Goal: Task Accomplishment & Management: Manage account settings

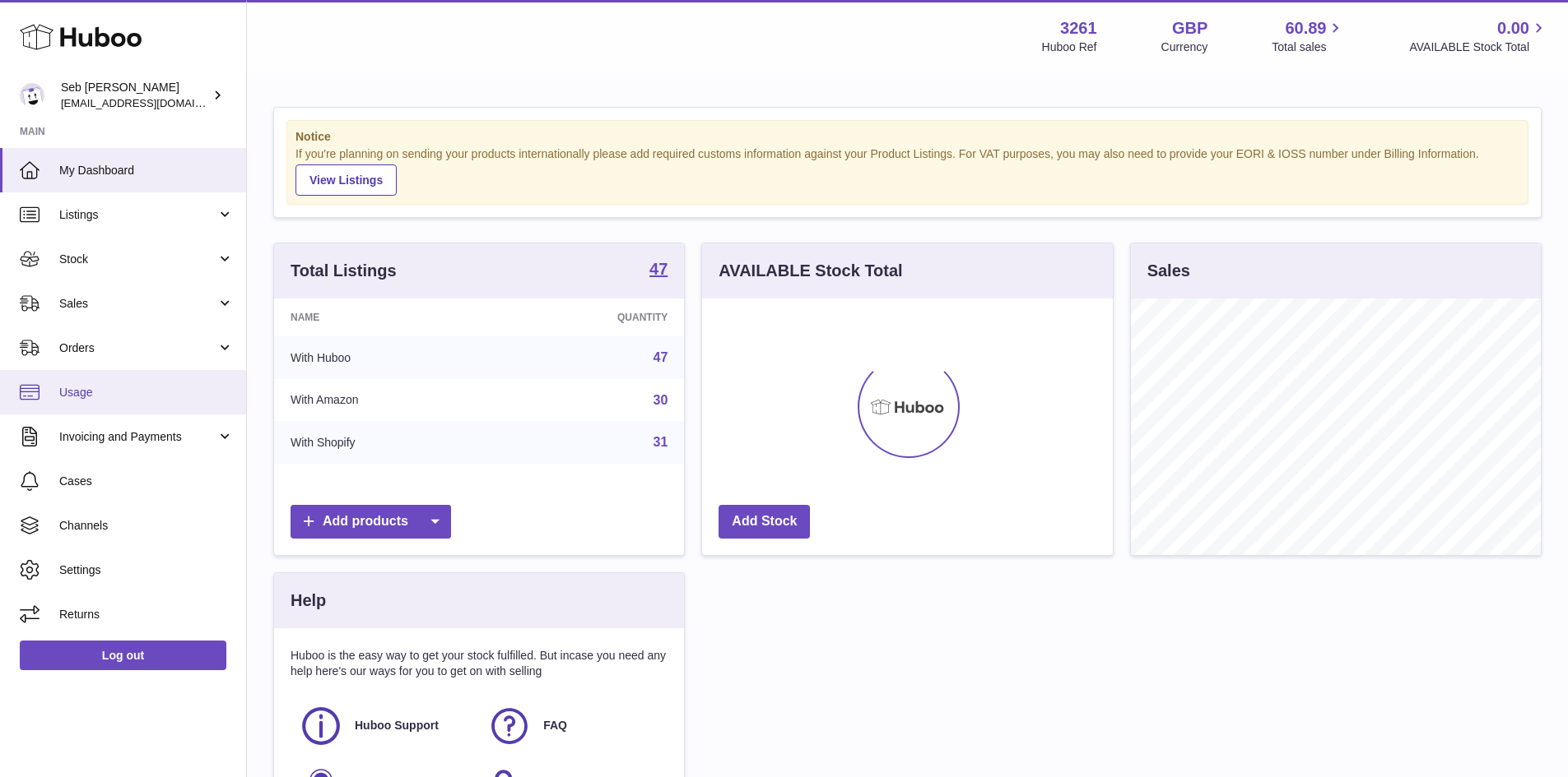
scroll to position [257, 410]
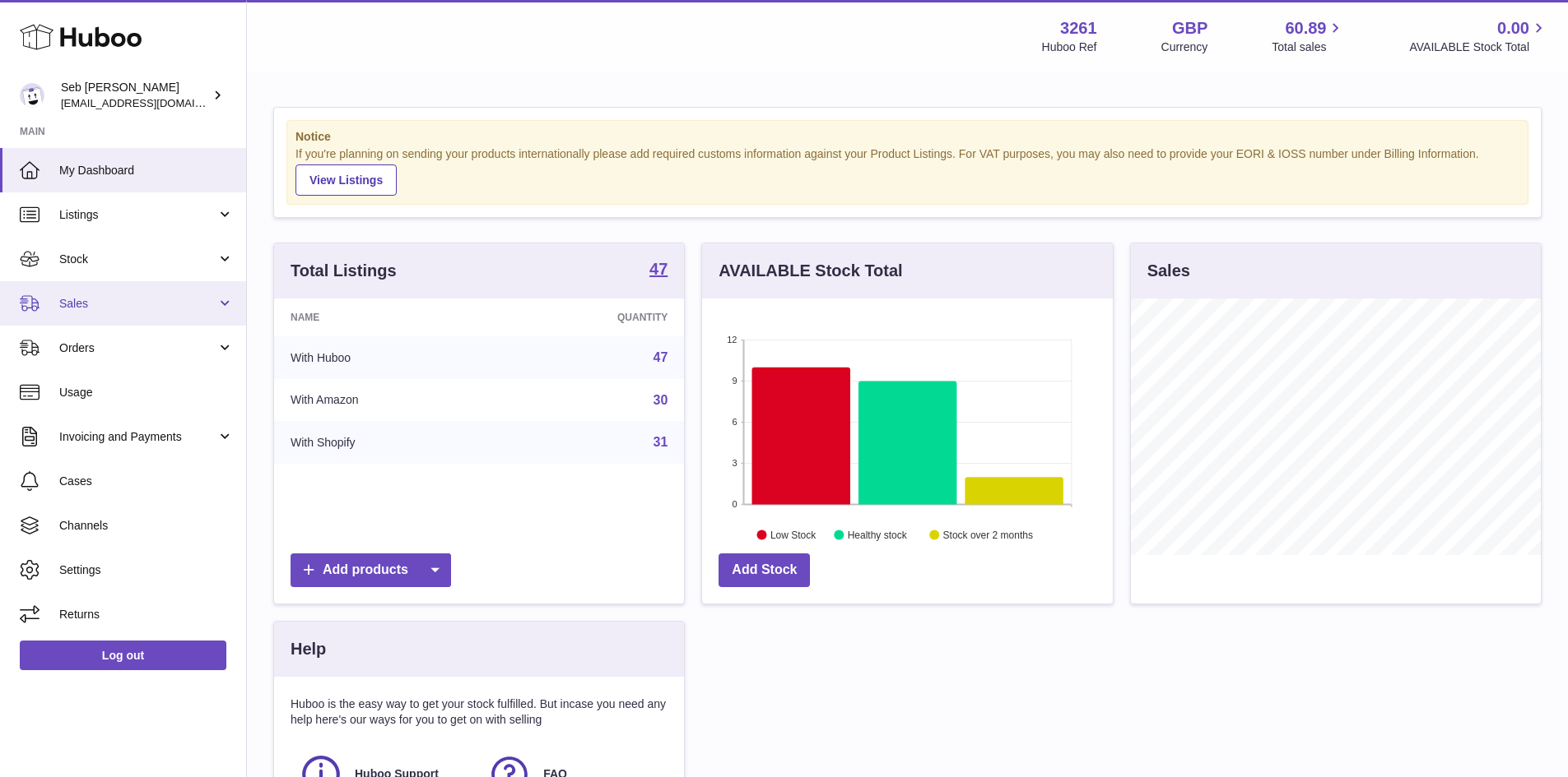
click at [79, 304] on span "Sales" at bounding box center [138, 304] width 157 height 16
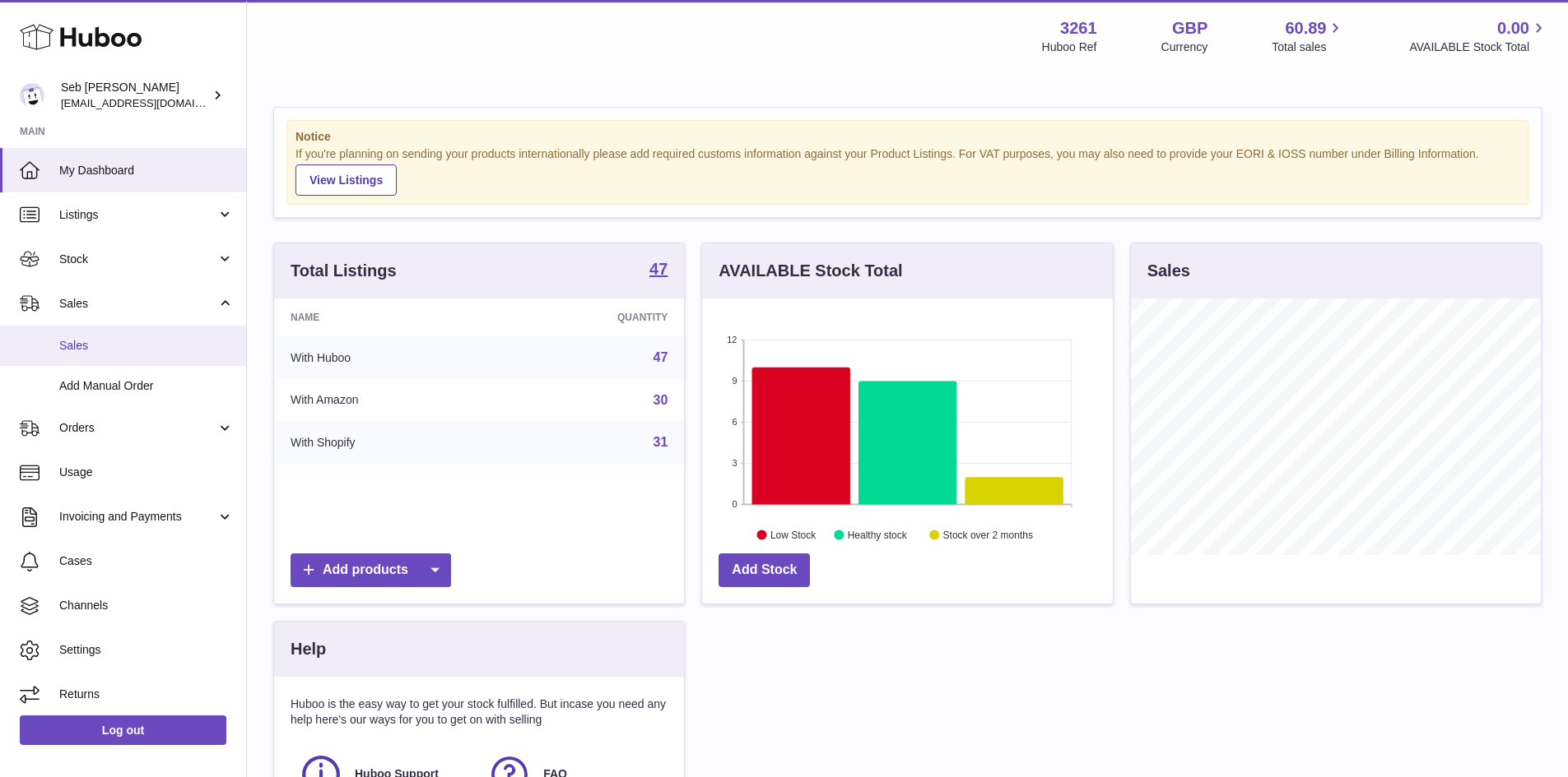
click at [101, 346] on span "Sales" at bounding box center [147, 346] width 175 height 16
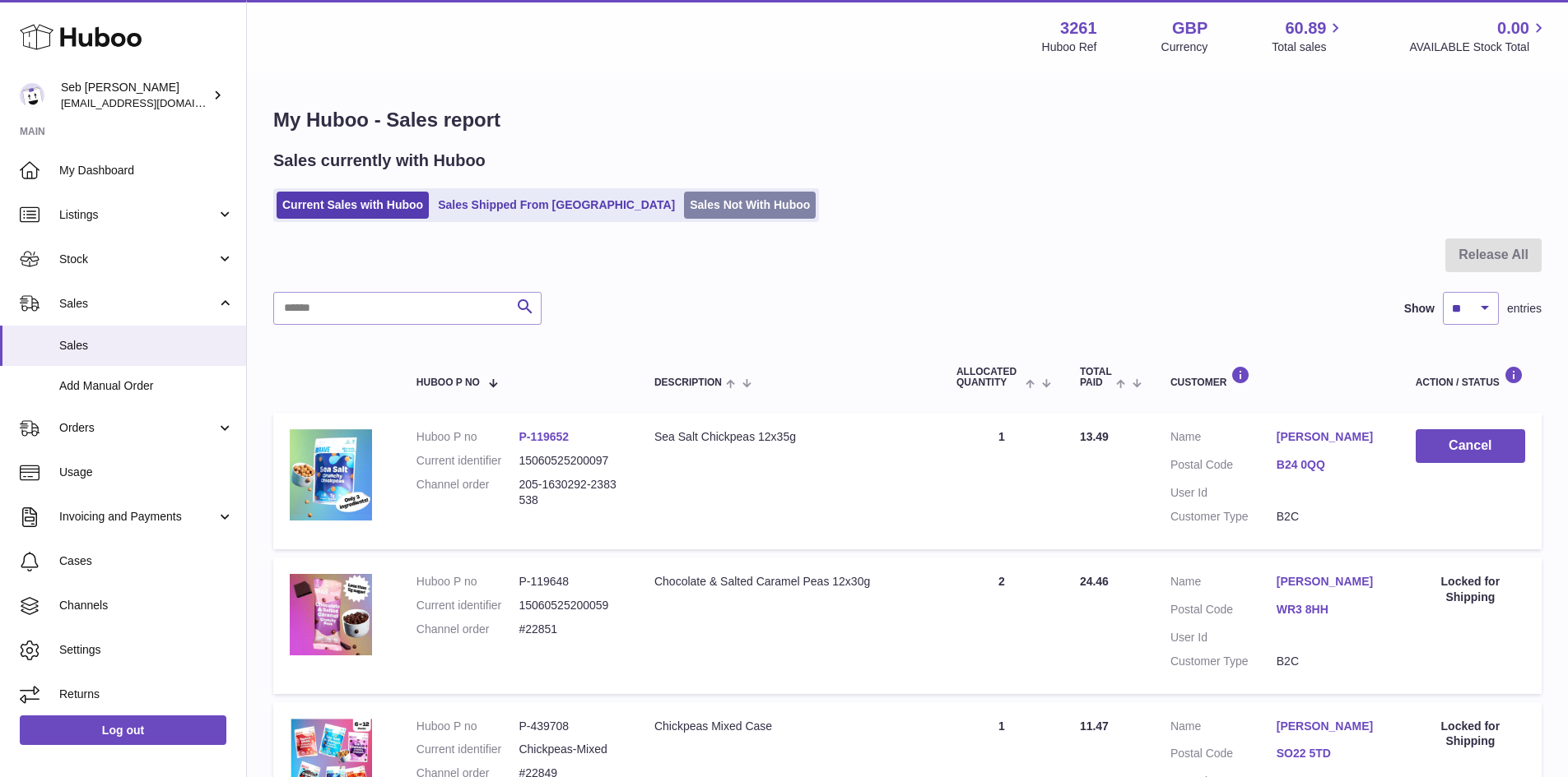
click at [684, 203] on link "Sales Not With Huboo" at bounding box center [750, 206] width 132 height 27
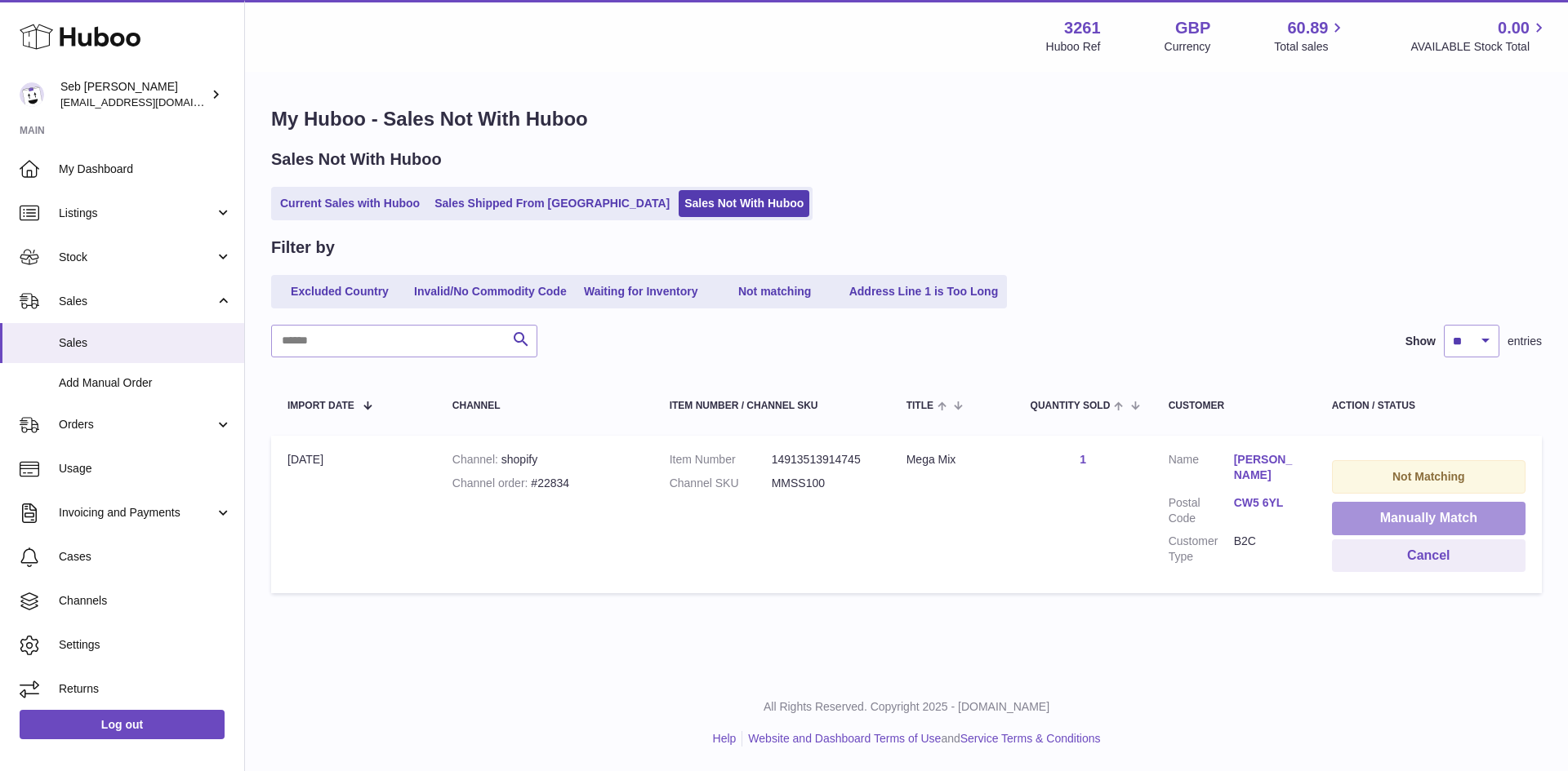
click at [1406, 516] on button "Manually Match" at bounding box center [1428, 519] width 194 height 34
click at [1312, 240] on div at bounding box center [784, 385] width 1568 height 771
drag, startPoint x: 767, startPoint y: 482, endPoint x: 835, endPoint y: 478, distance: 68.1
click at [835, 478] on dl "Item Number 14913513914745 Channel SKU MMSS100" at bounding box center [771, 475] width 204 height 47
copy dl "MMSS100"
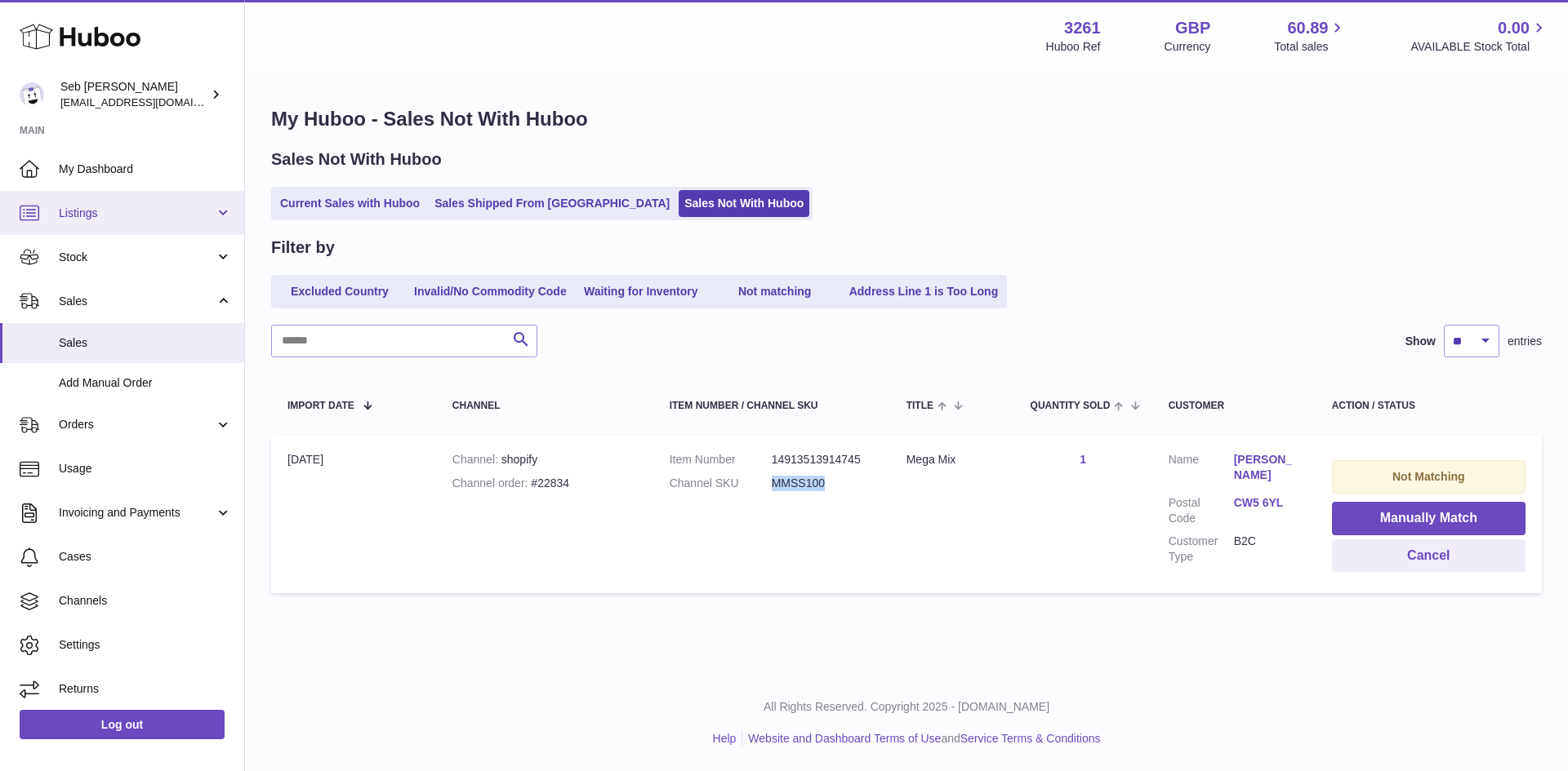
click at [86, 213] on span "Listings" at bounding box center [137, 214] width 156 height 15
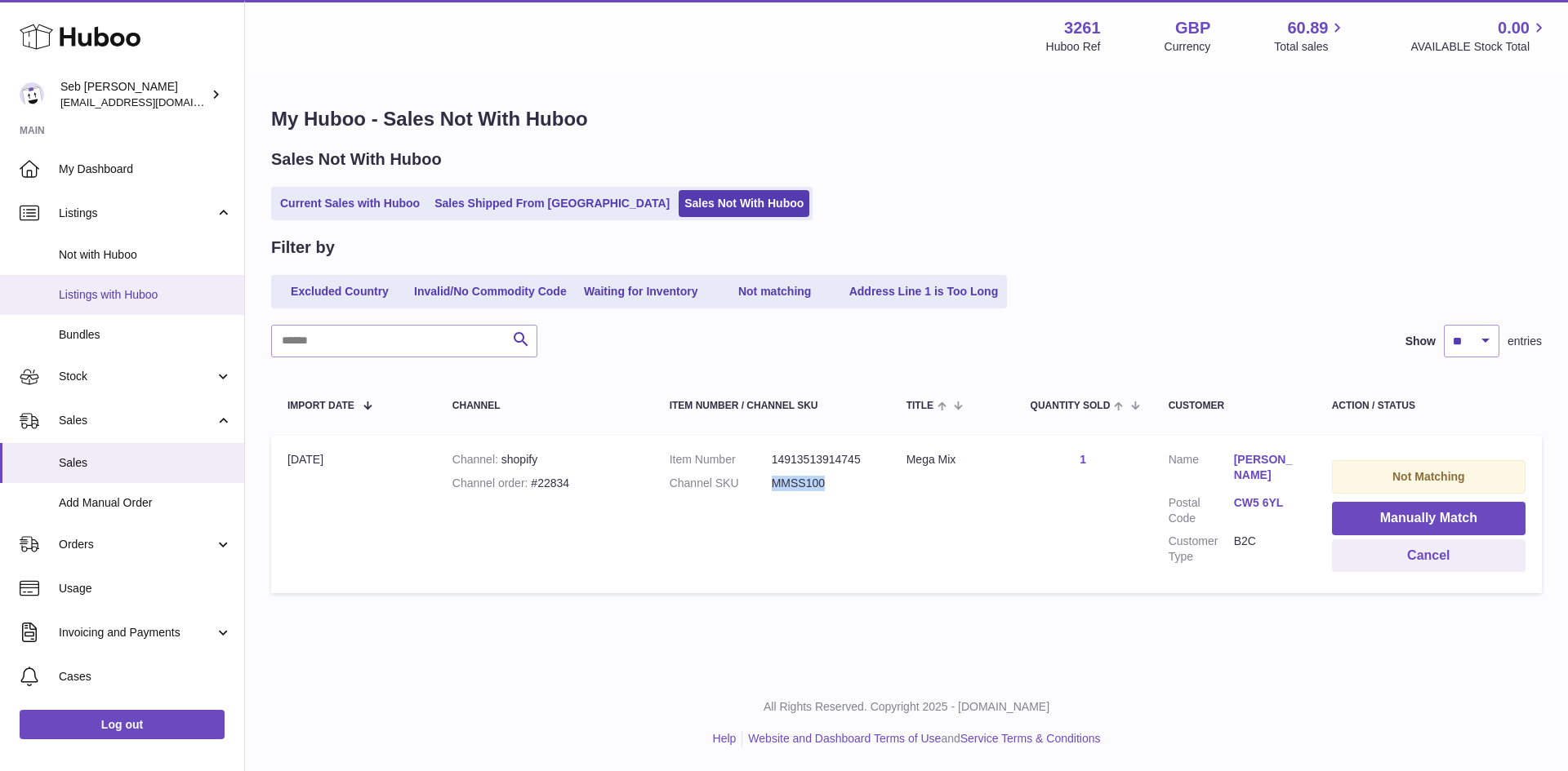
click at [121, 298] on span "Listings with Huboo" at bounding box center [145, 296] width 173 height 15
click at [88, 215] on span "Listings" at bounding box center [137, 214] width 156 height 15
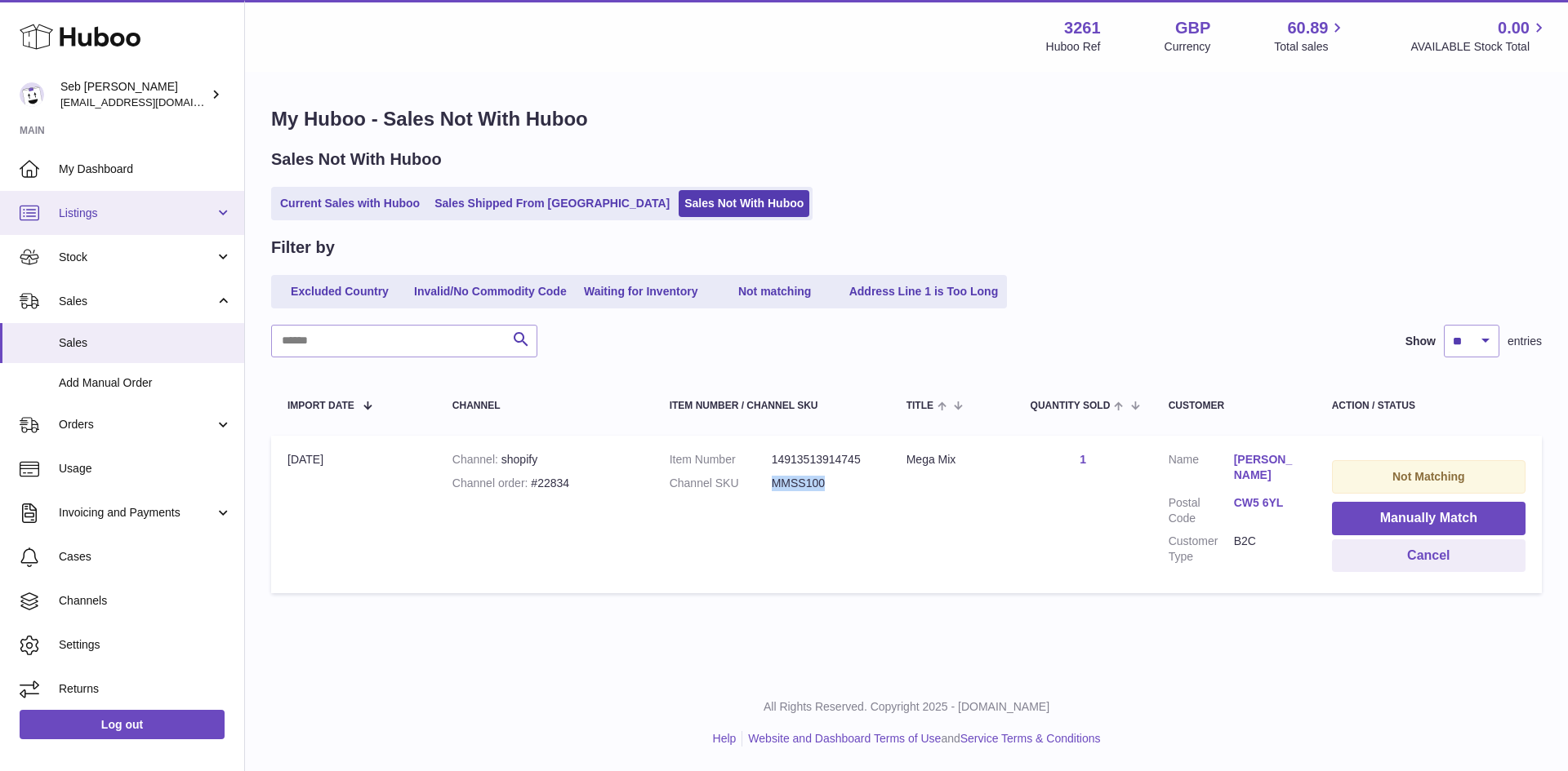
click at [91, 213] on span "Listings" at bounding box center [137, 214] width 156 height 15
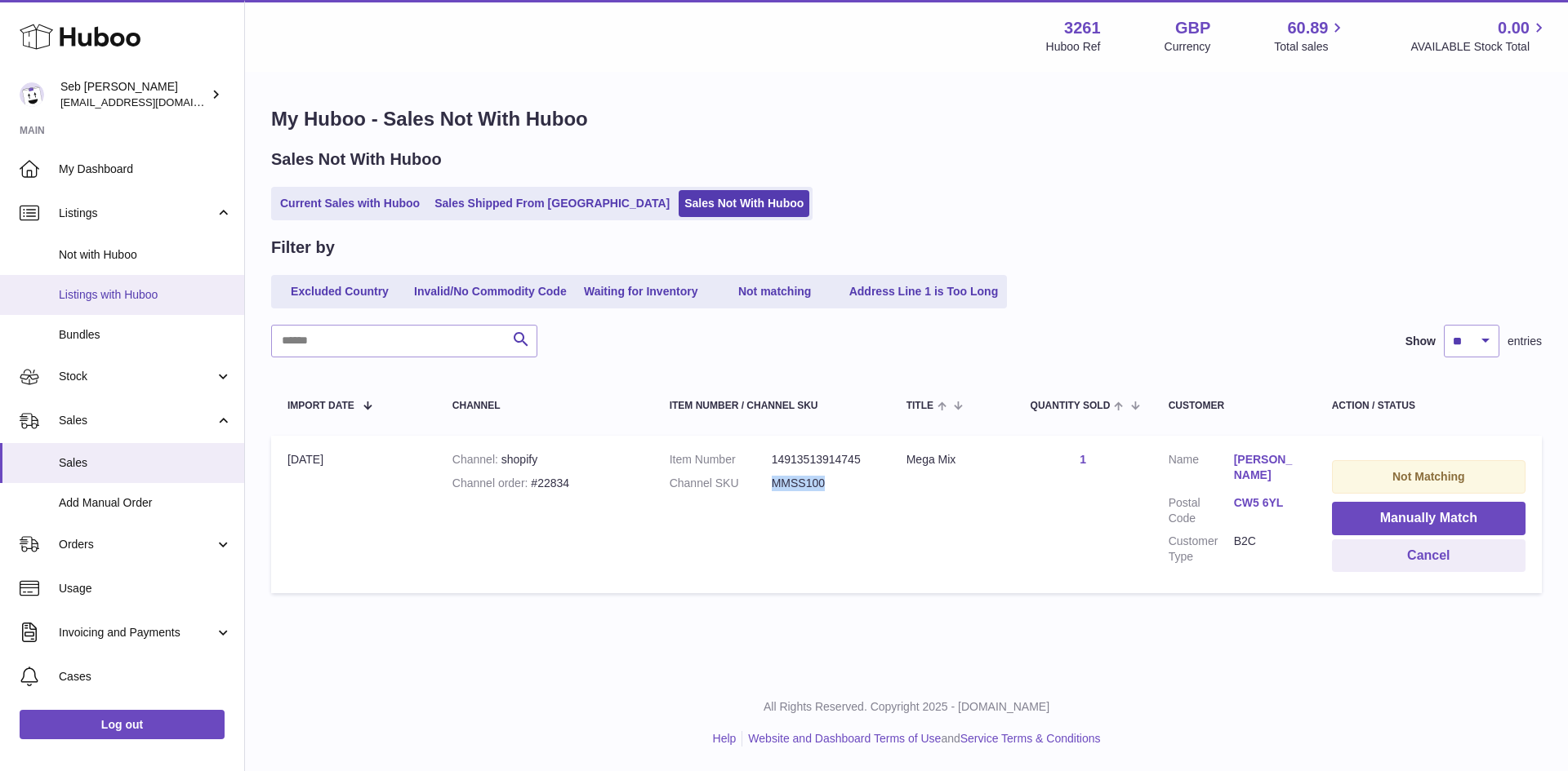
click at [120, 295] on span "Listings with Huboo" at bounding box center [145, 296] width 173 height 15
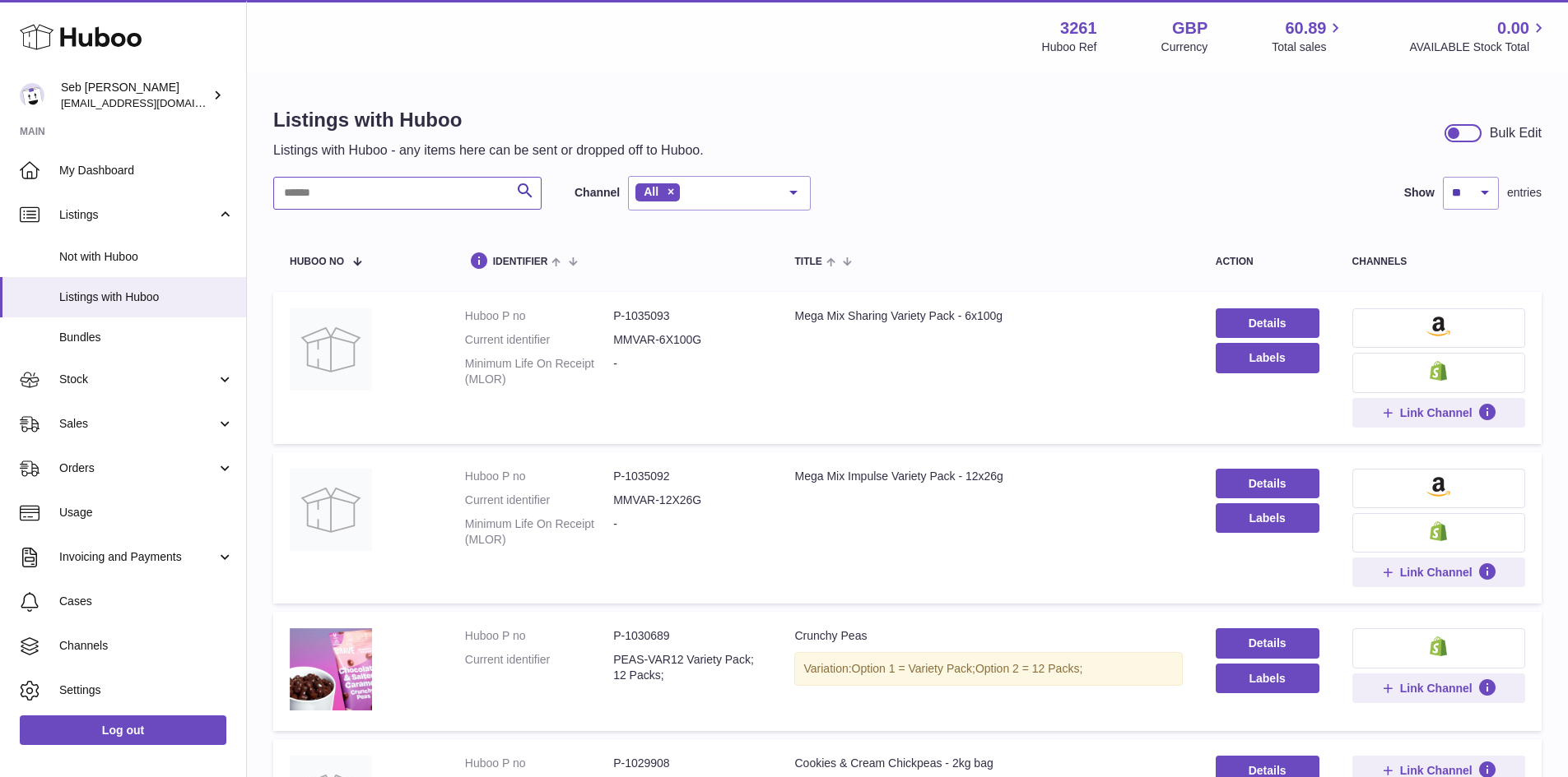
click at [360, 182] on input "text" at bounding box center [408, 193] width 268 height 33
paste input "*******"
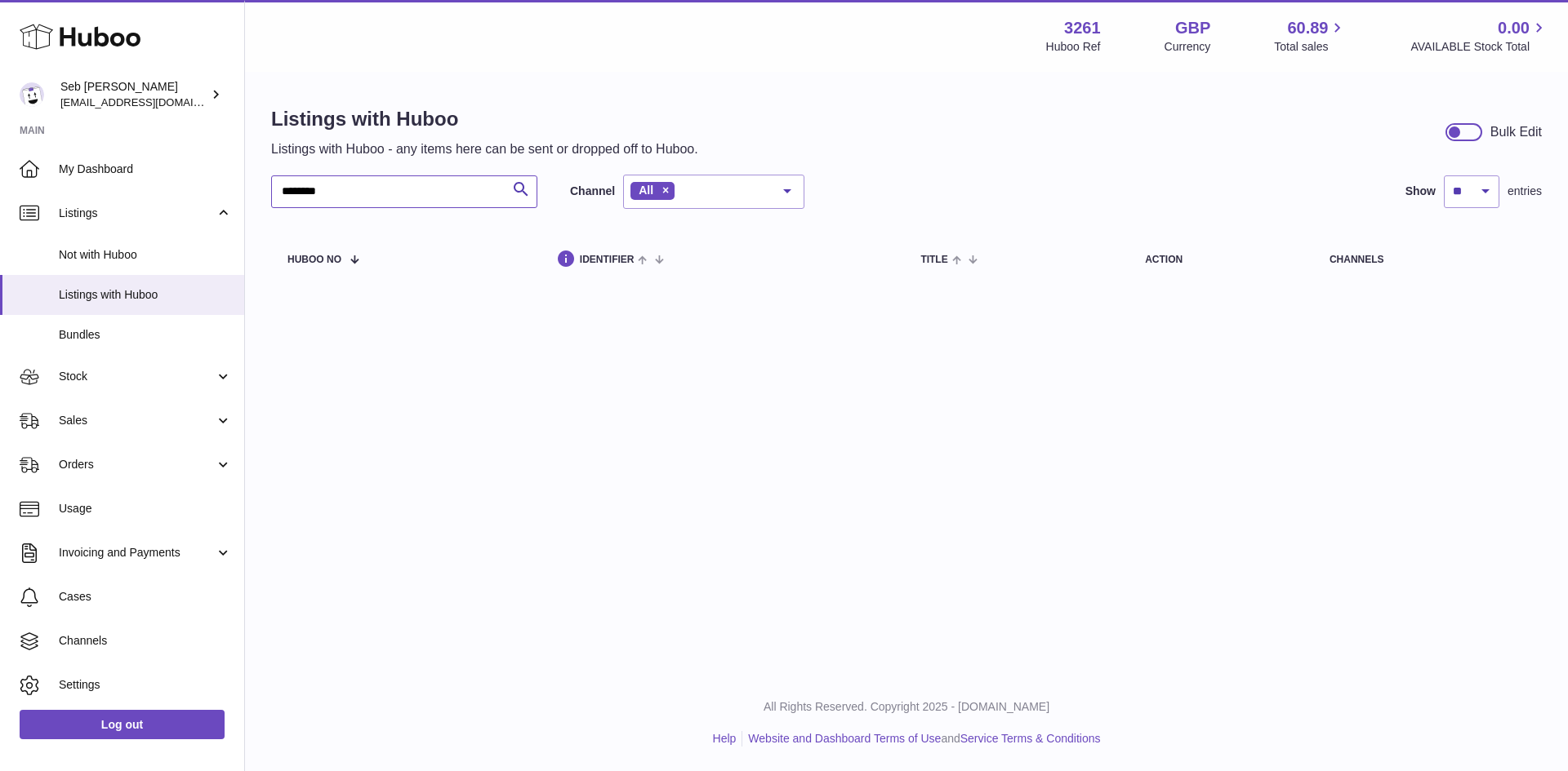
click at [379, 196] on input "*******" at bounding box center [405, 192] width 266 height 33
drag, startPoint x: 352, startPoint y: 186, endPoint x: 274, endPoint y: 189, distance: 78.1
click at [274, 189] on input "*******" at bounding box center [405, 192] width 266 height 33
click at [364, 200] on input "*******" at bounding box center [405, 192] width 266 height 33
type input "*"
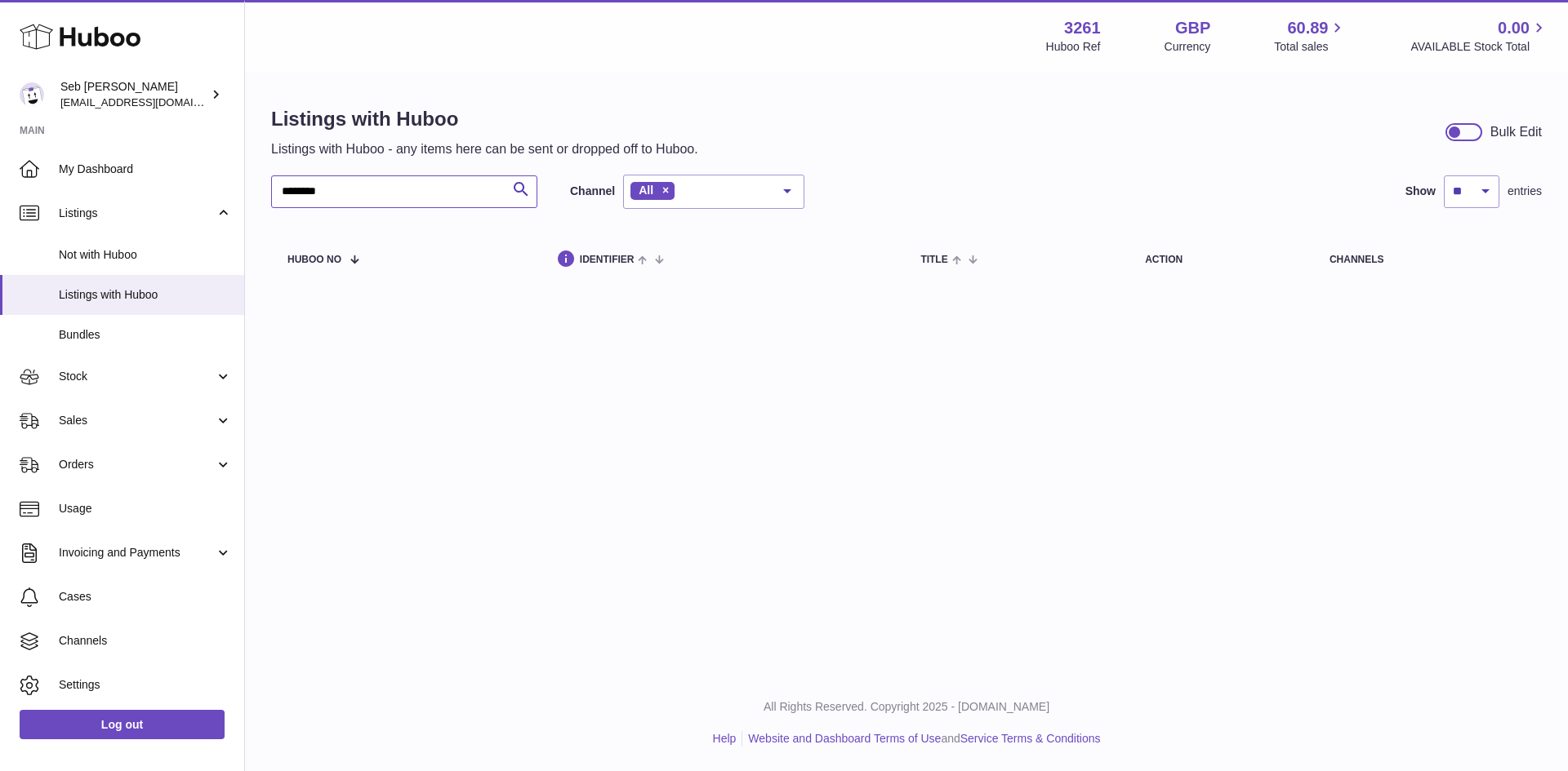
click at [290, 190] on input "*******" at bounding box center [405, 192] width 266 height 33
click at [353, 192] on input "*******" at bounding box center [405, 192] width 266 height 33
type input "*******"
click at [135, 296] on span "Listings with Huboo" at bounding box center [145, 296] width 173 height 15
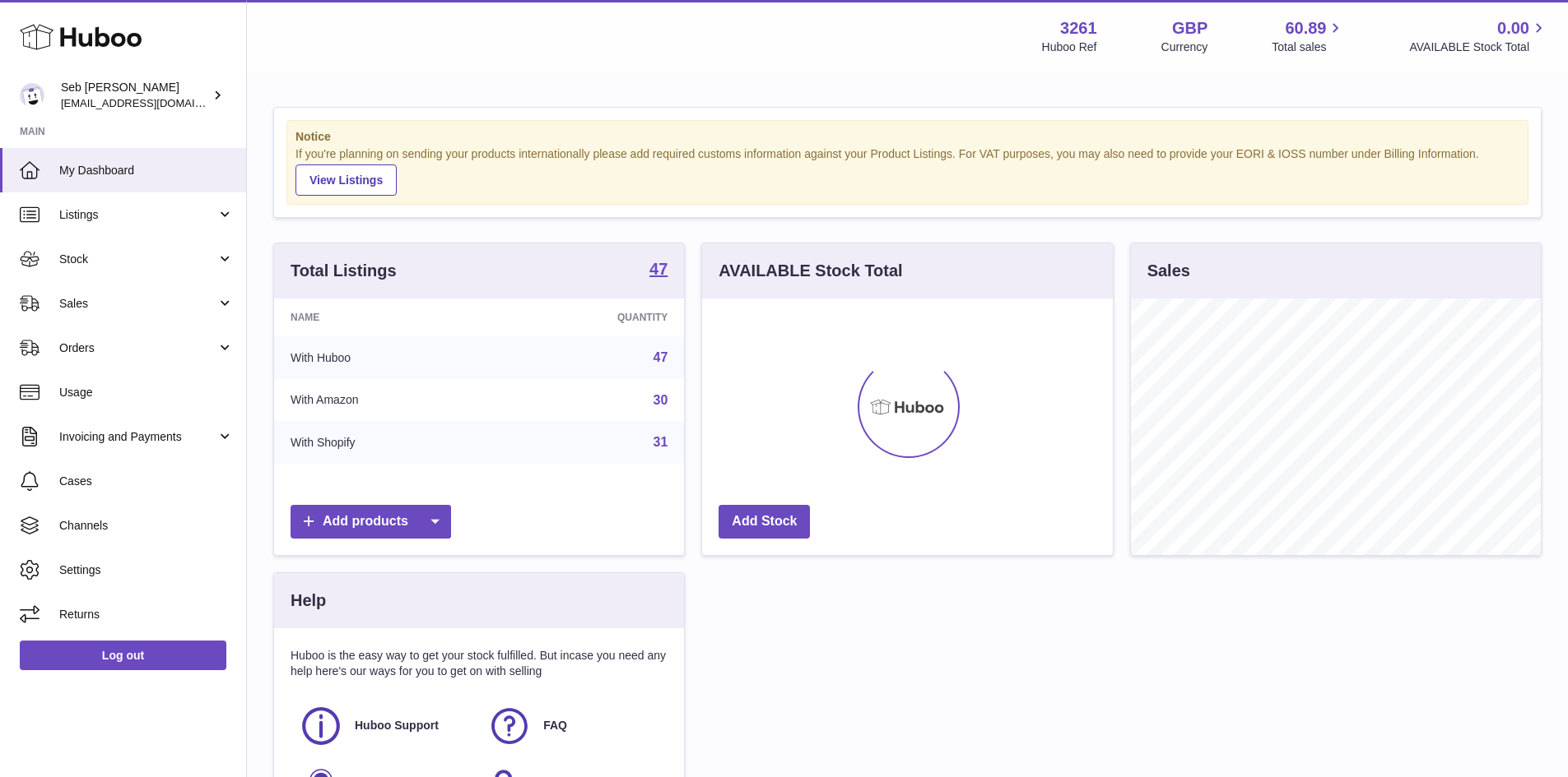
scroll to position [257, 410]
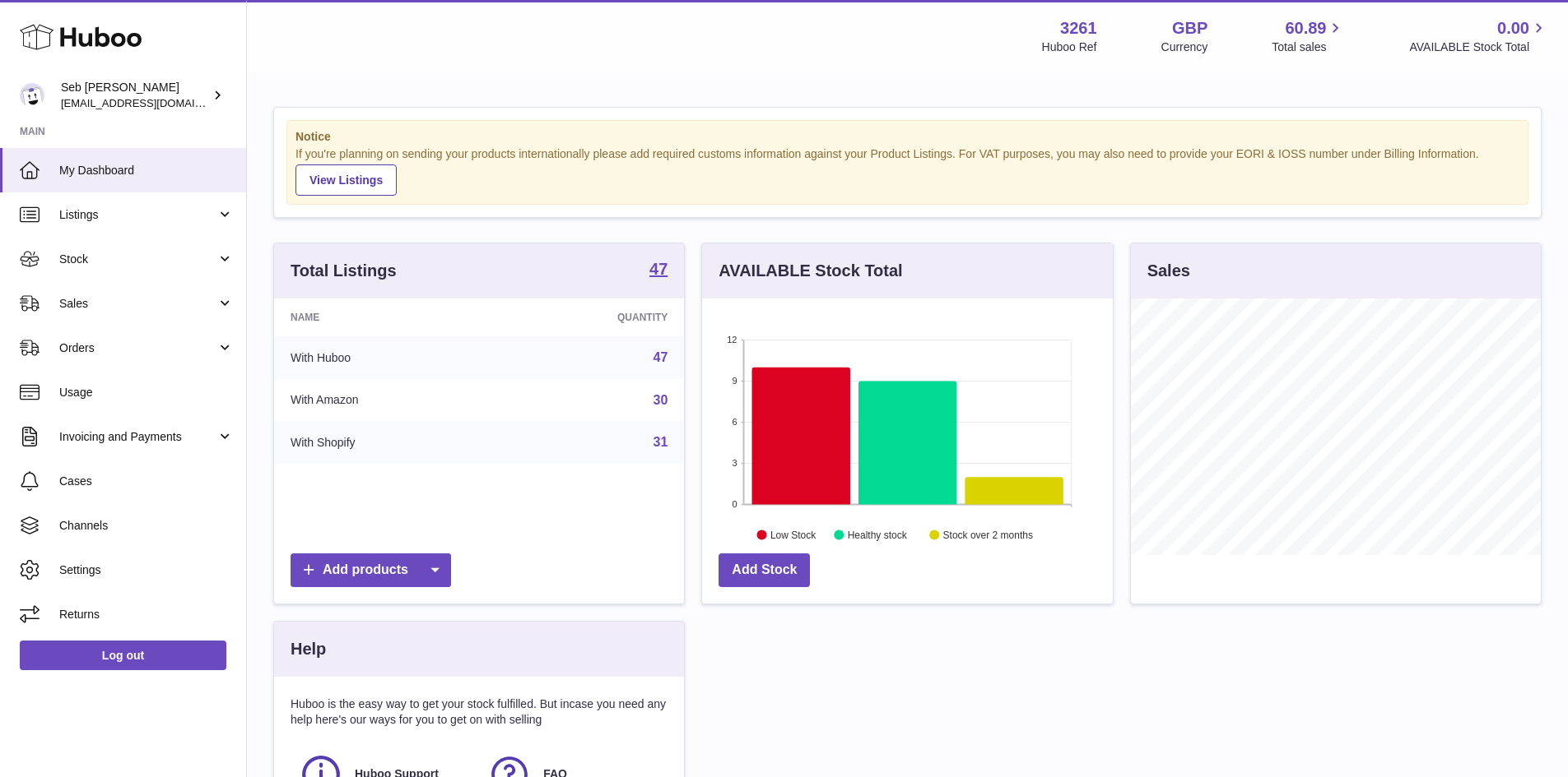
scroll to position [257, 410]
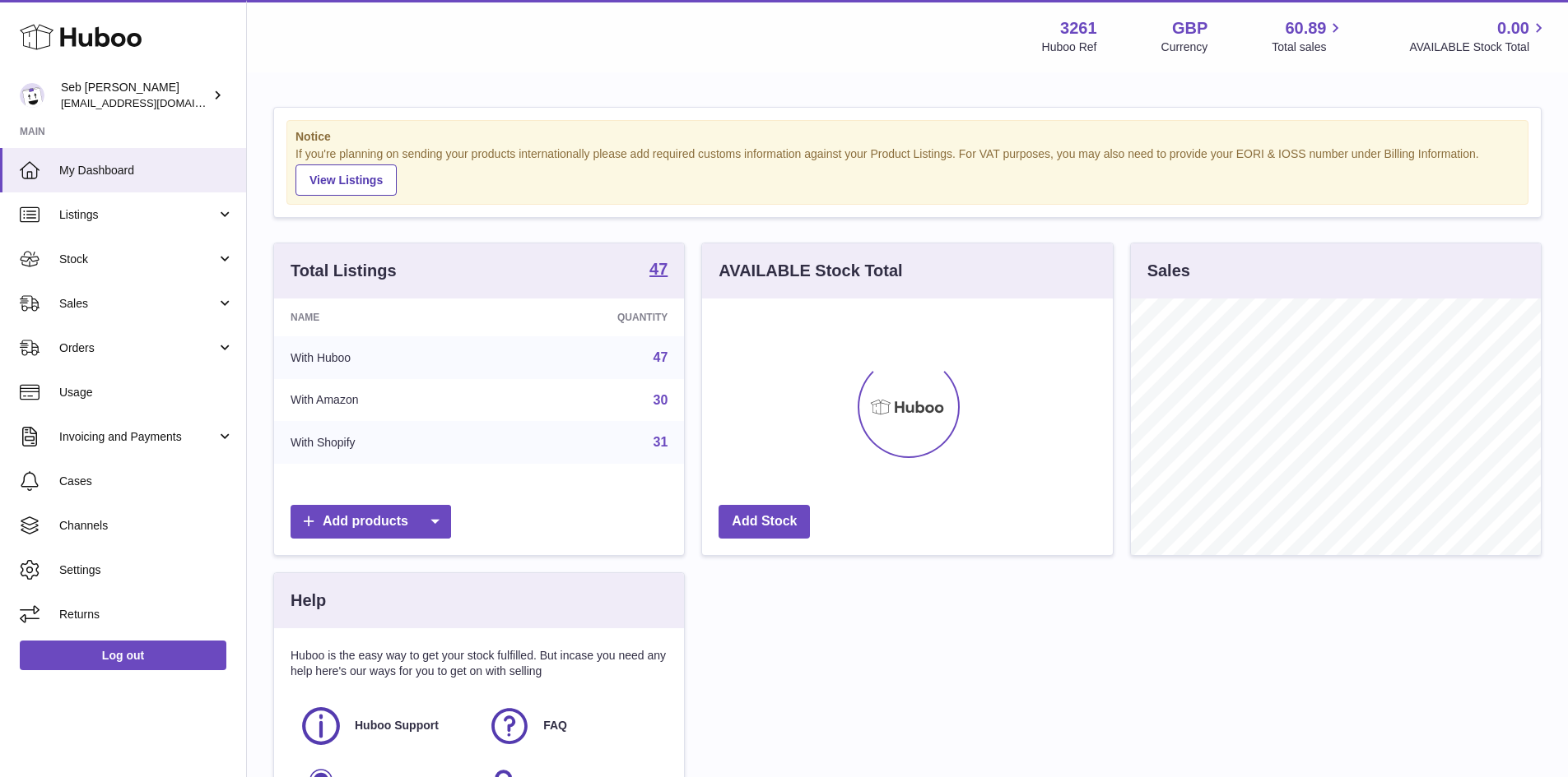
scroll to position [257, 410]
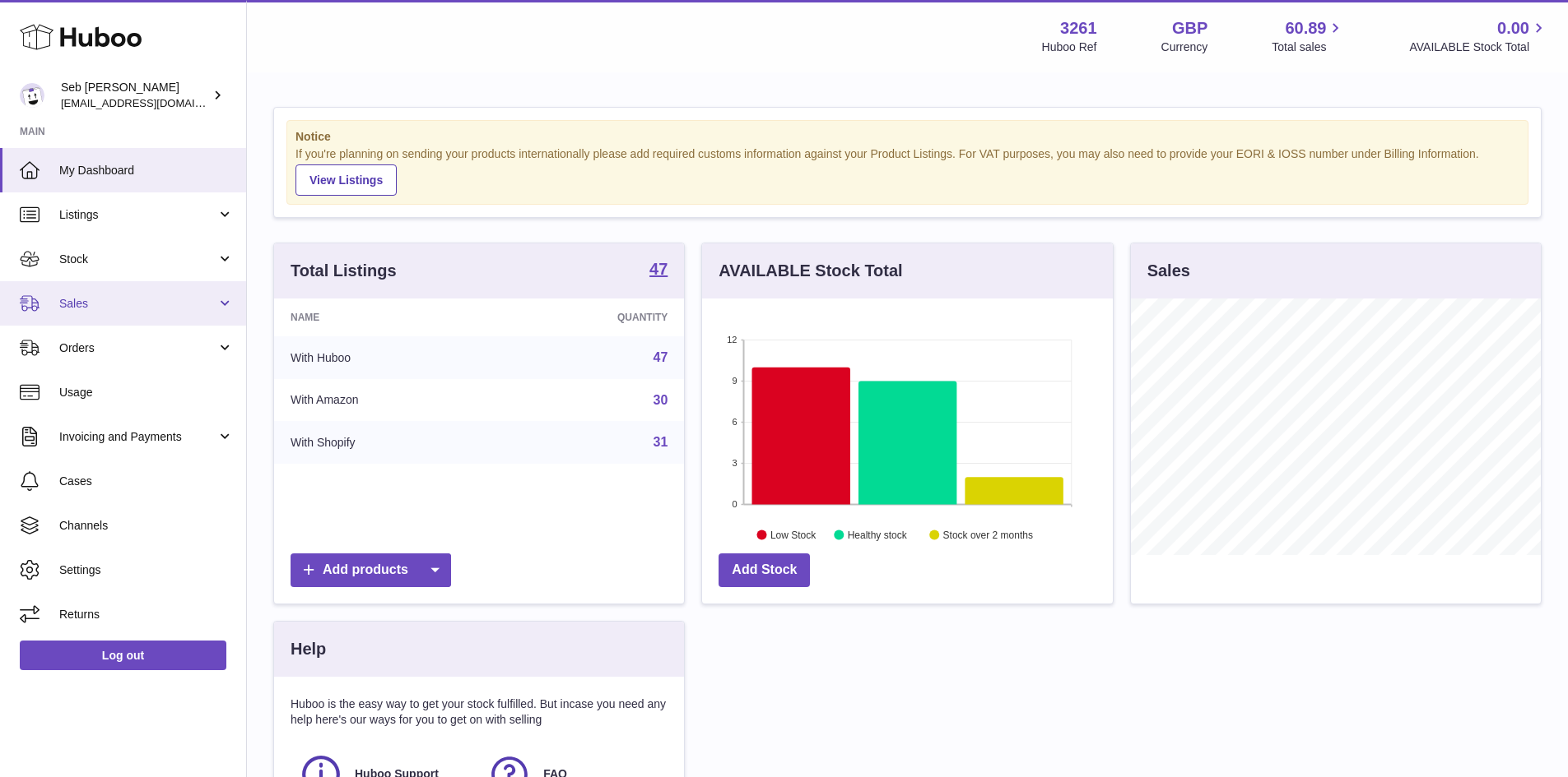
click at [112, 307] on span "Sales" at bounding box center [138, 304] width 157 height 16
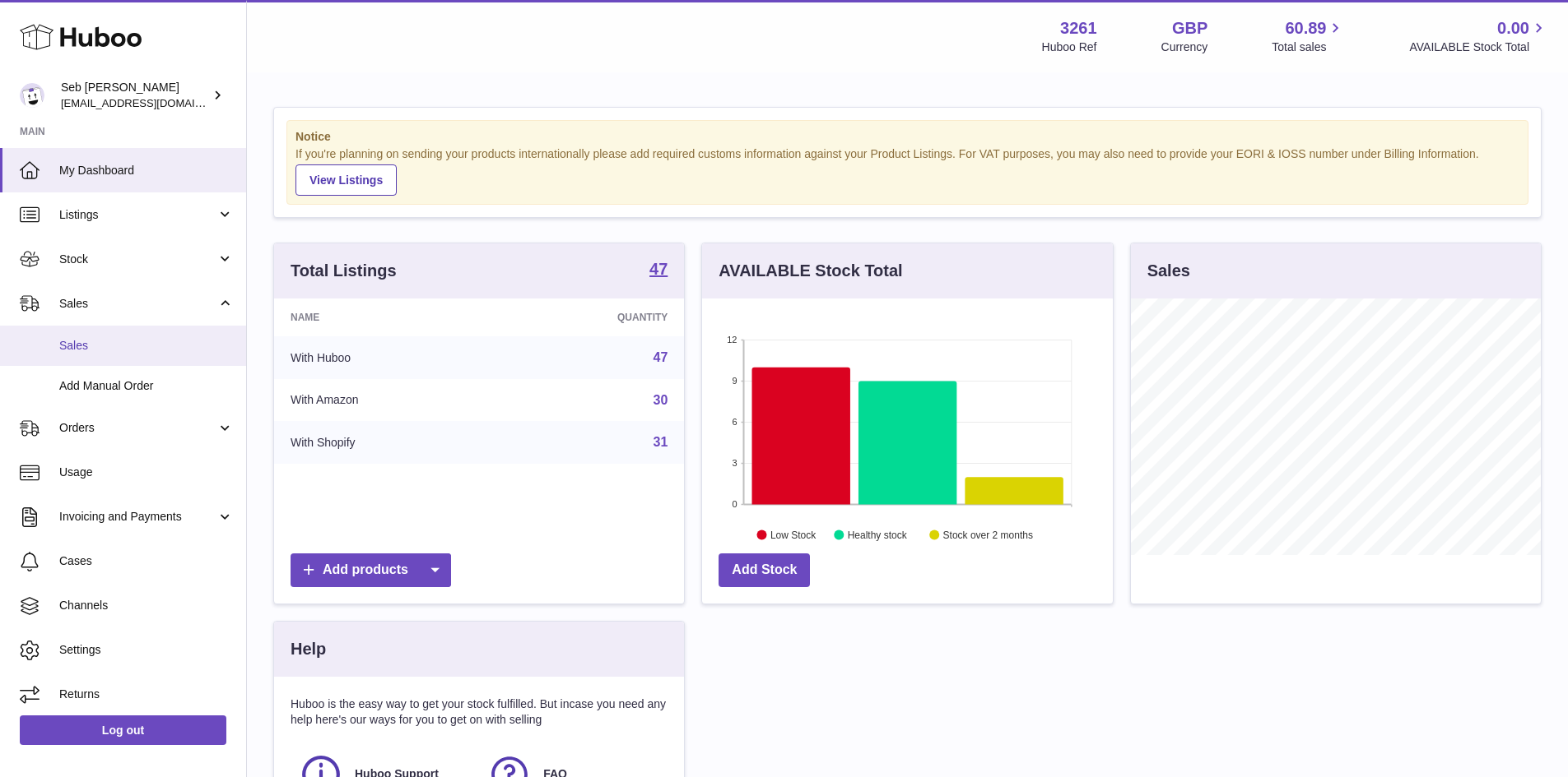
click at [117, 352] on span "Sales" at bounding box center [147, 346] width 175 height 16
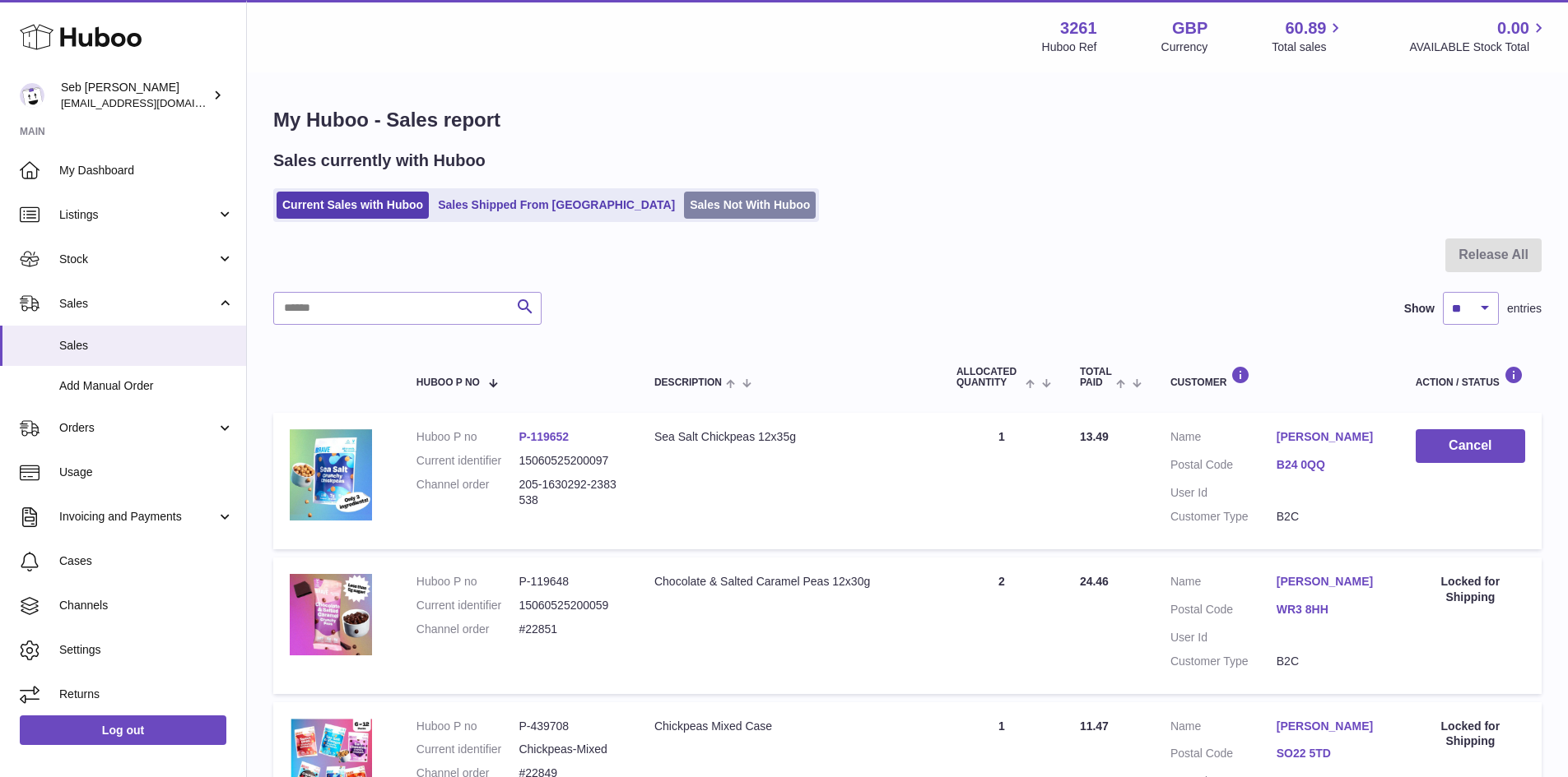
click at [702, 208] on link "Sales Not With Huboo" at bounding box center [750, 206] width 132 height 27
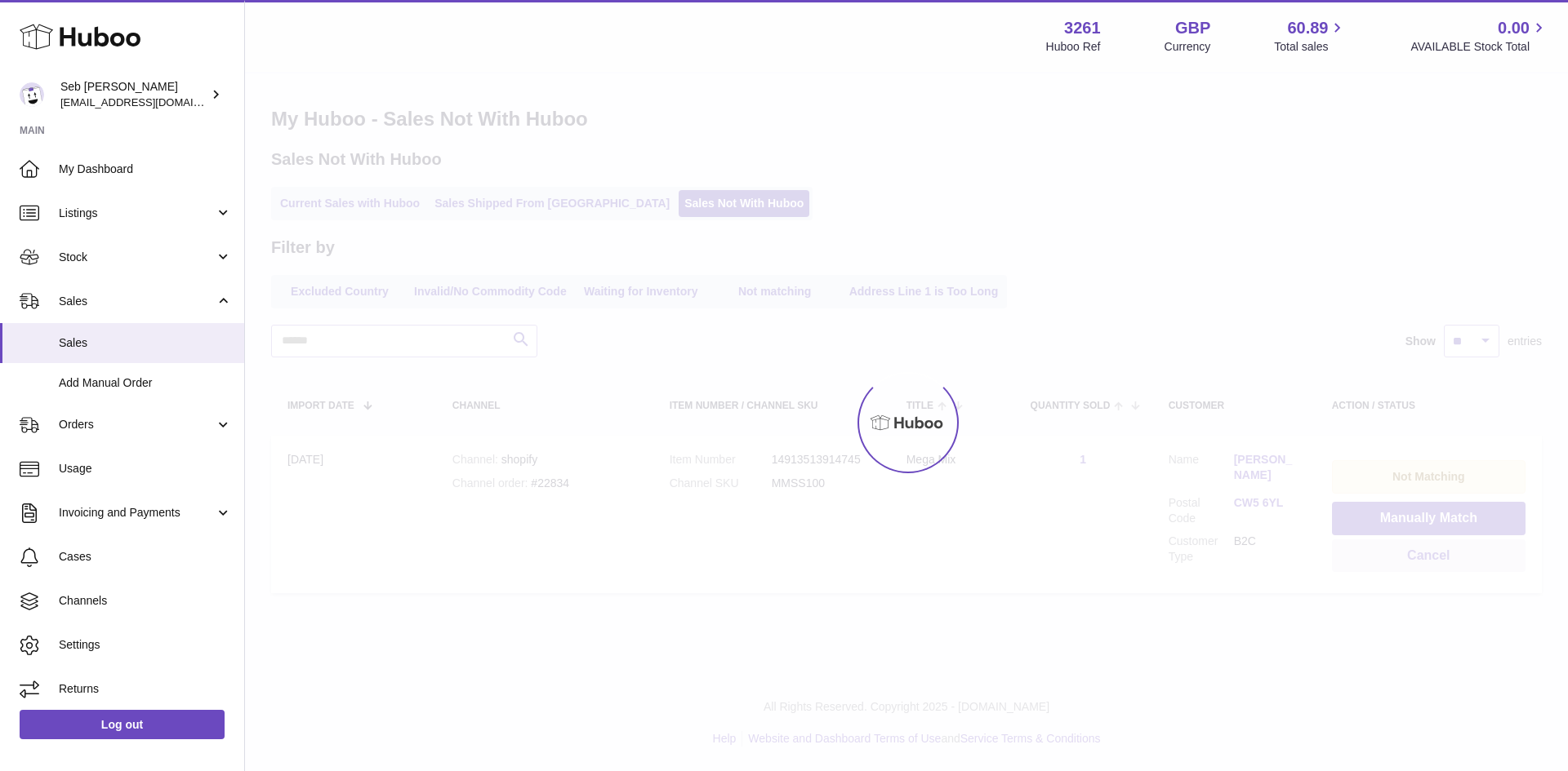
click at [696, 195] on div at bounding box center [906, 422] width 1323 height 698
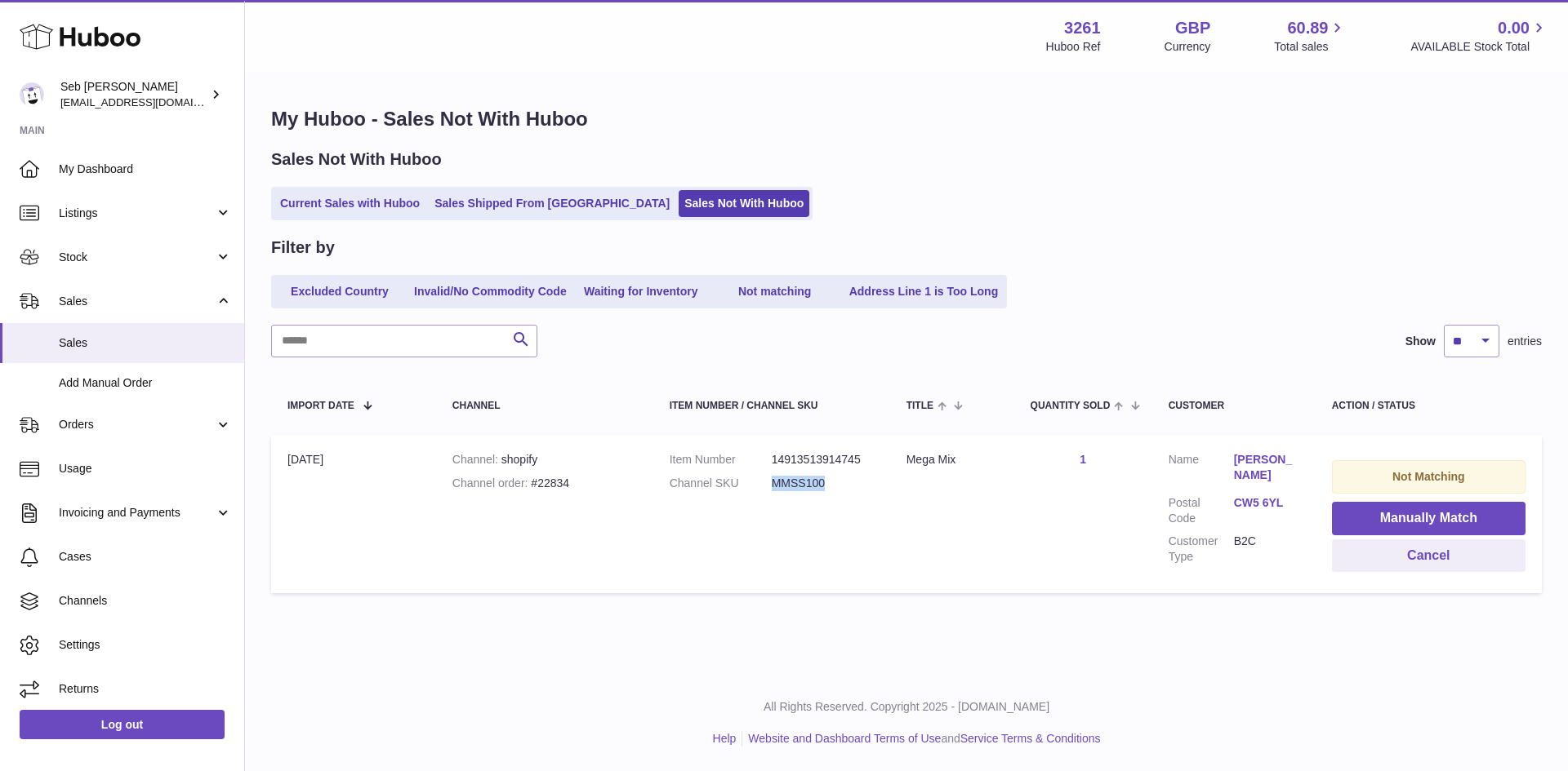
drag, startPoint x: 771, startPoint y: 493, endPoint x: 834, endPoint y: 497, distance: 63.1
click at [834, 497] on dl "Item Number 14913513914745 Channel SKU MMSS100" at bounding box center [771, 475] width 204 height 47
click at [807, 511] on td "Item Number 14913513914745 Channel SKU MMSS100" at bounding box center [771, 515] width 237 height 158
drag, startPoint x: 765, startPoint y: 481, endPoint x: 809, endPoint y: 500, distance: 47.9
click at [841, 499] on dl "Item Number 14913513914745 Channel SKU MMSS100" at bounding box center [771, 475] width 204 height 47
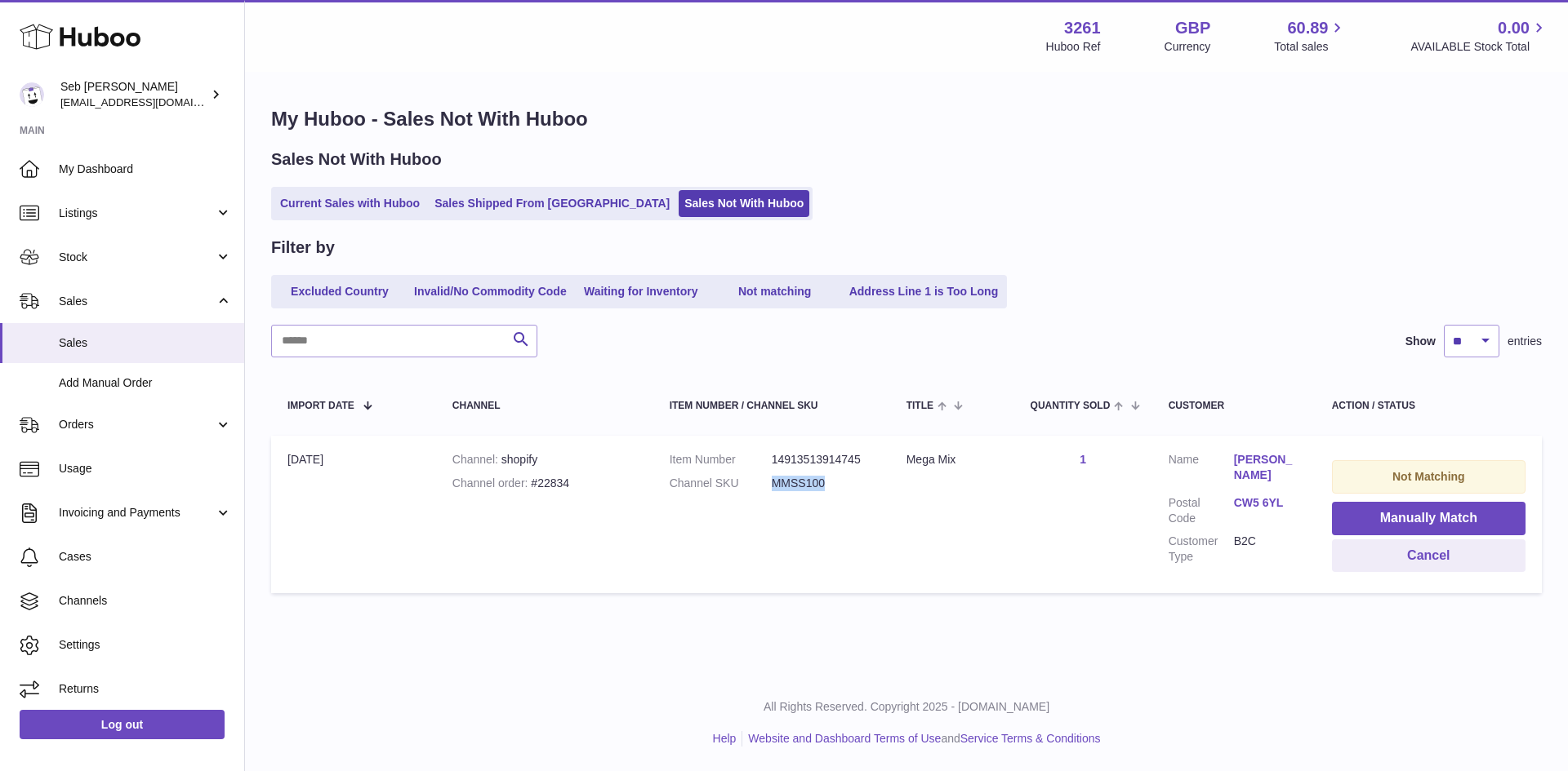
copy dl "MMSS100"
click at [78, 215] on span "Listings" at bounding box center [137, 214] width 156 height 15
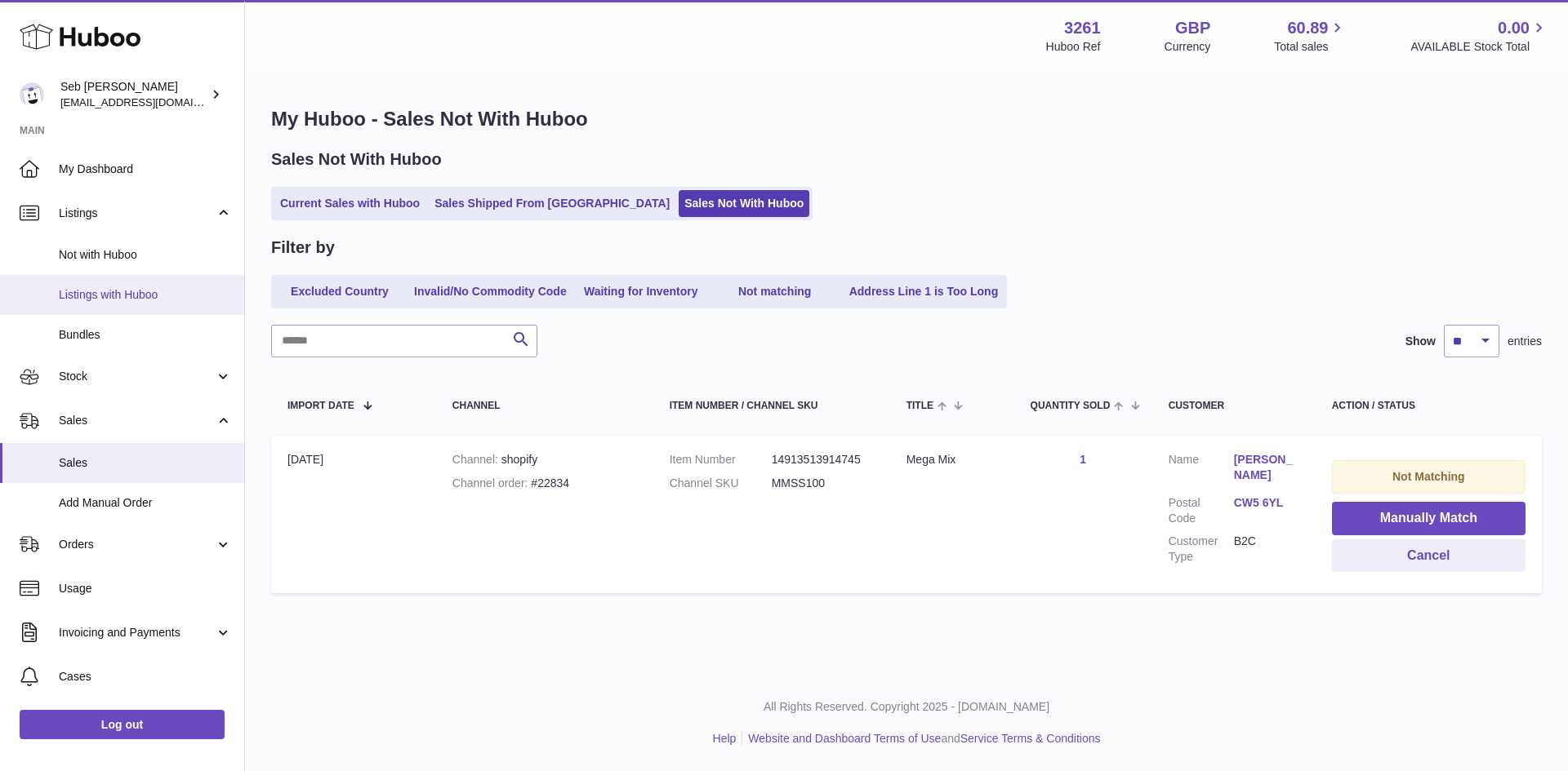
click at [97, 292] on span "Listings with Huboo" at bounding box center [145, 296] width 173 height 15
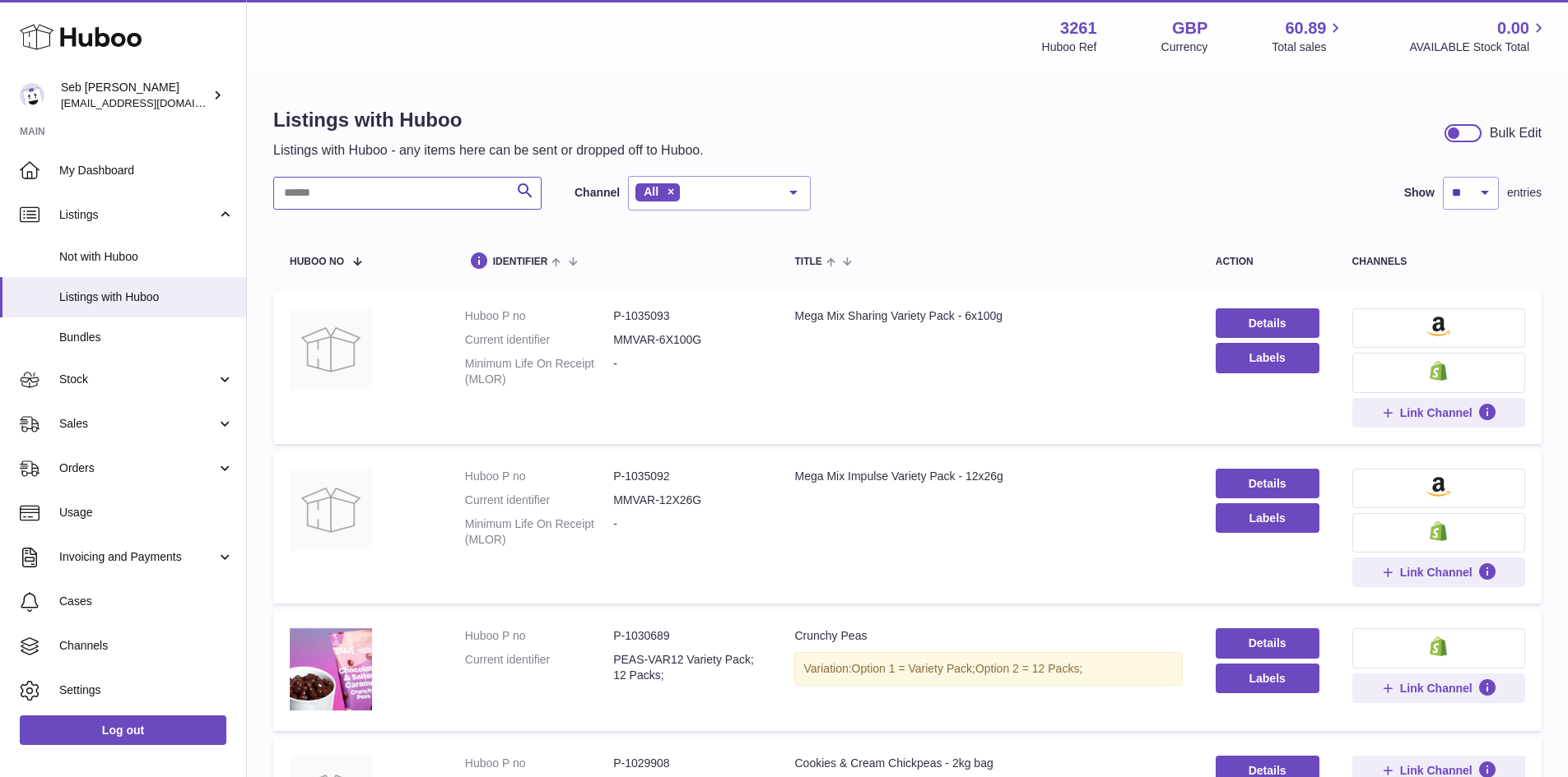
paste input "*******"
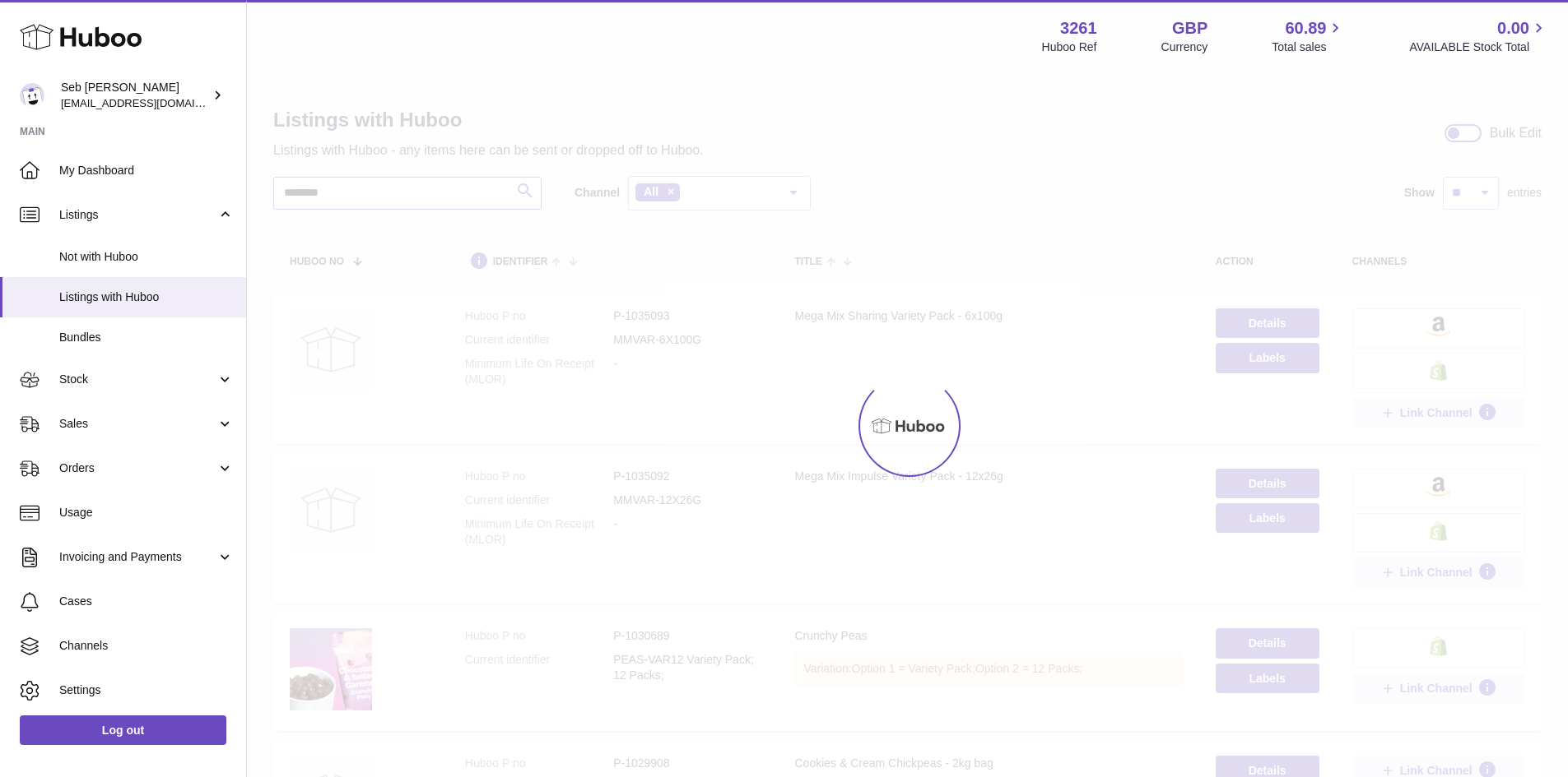
type input "*******"
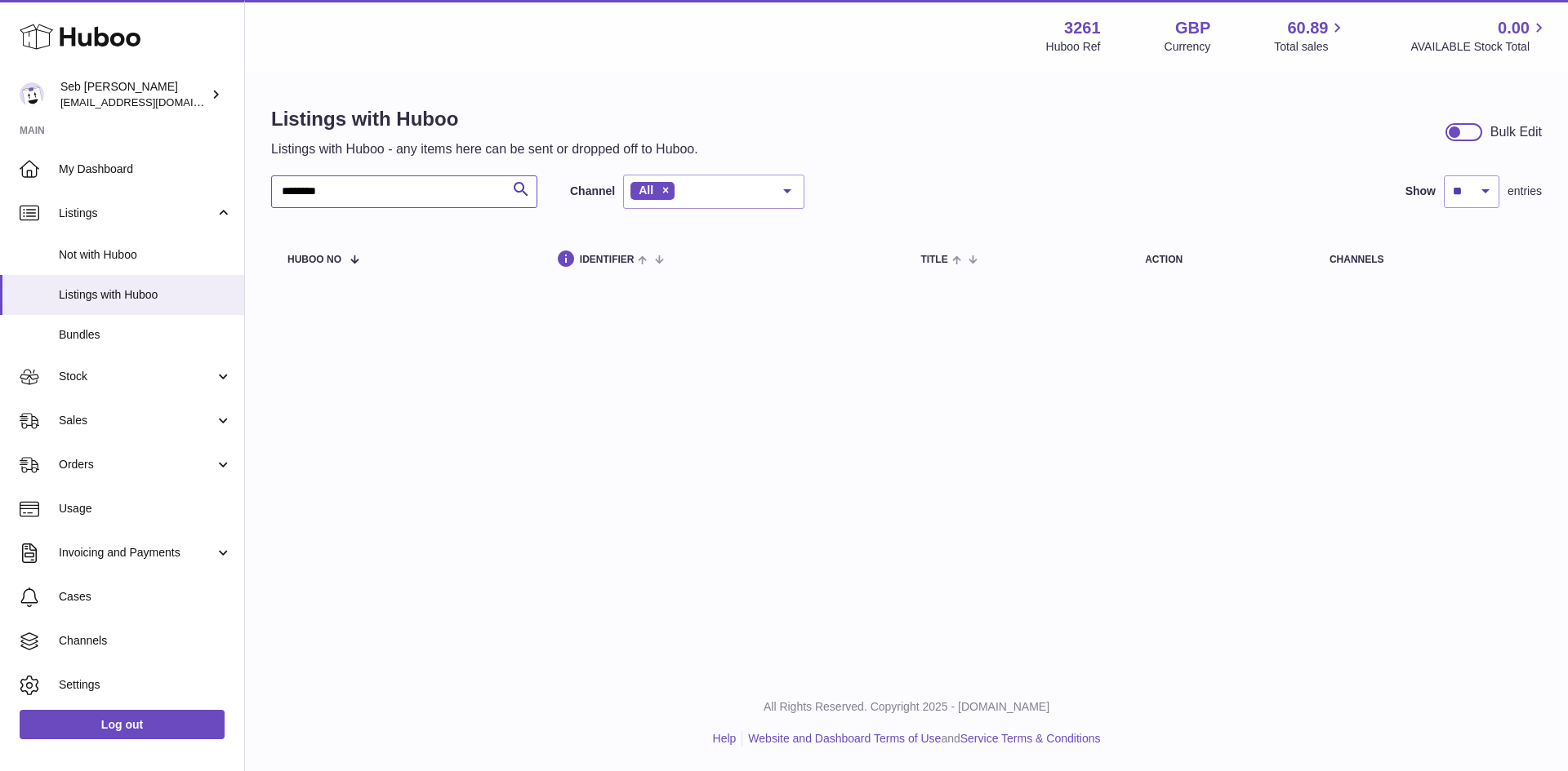
drag, startPoint x: 344, startPoint y: 190, endPoint x: 264, endPoint y: 189, distance: 80.0
click at [264, 189] on div "Listings with Huboo Listings with Huboo - any items here can be sent or dropped…" at bounding box center [906, 197] width 1323 height 249
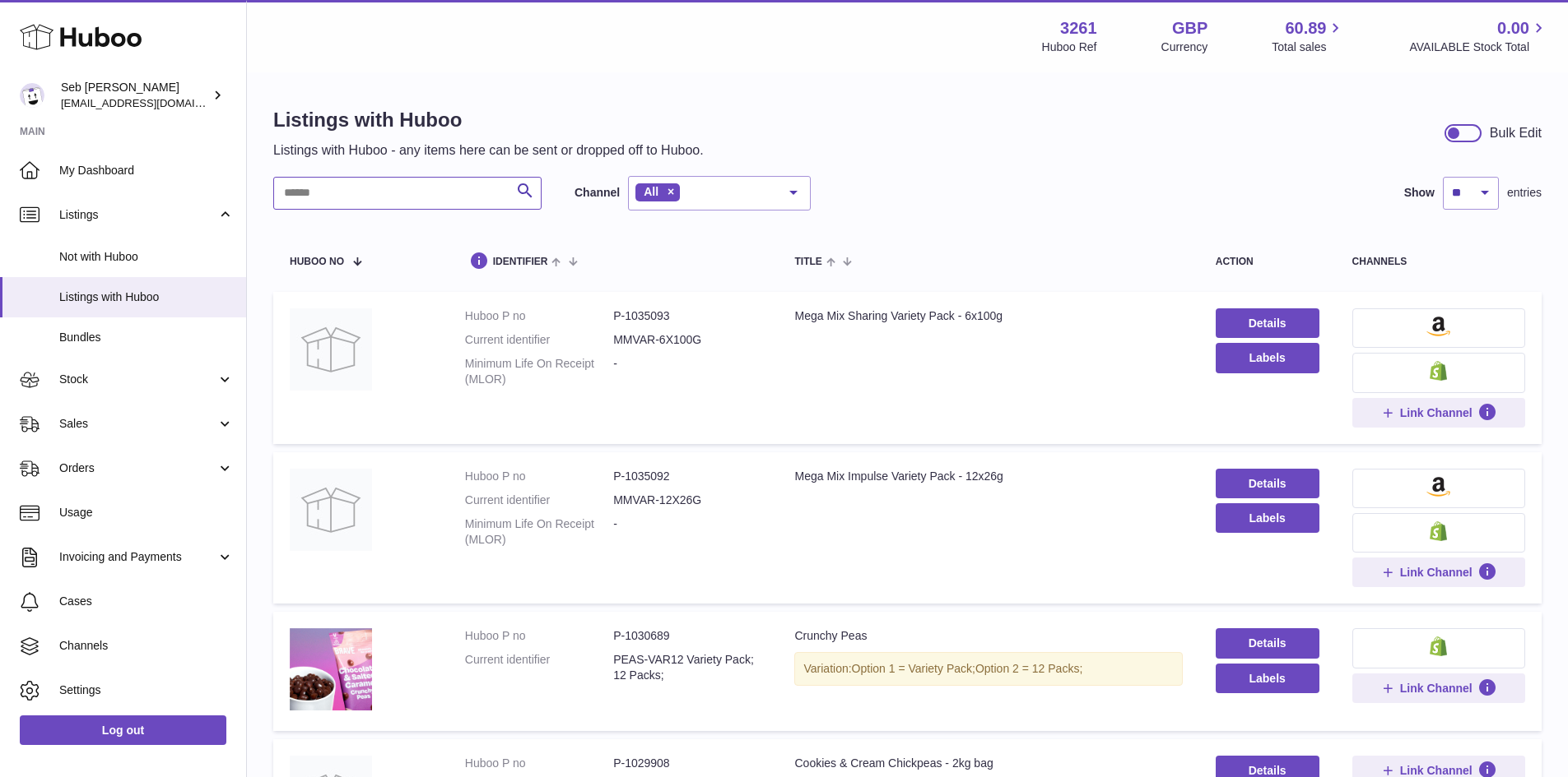
click at [338, 195] on input "text" at bounding box center [408, 193] width 268 height 33
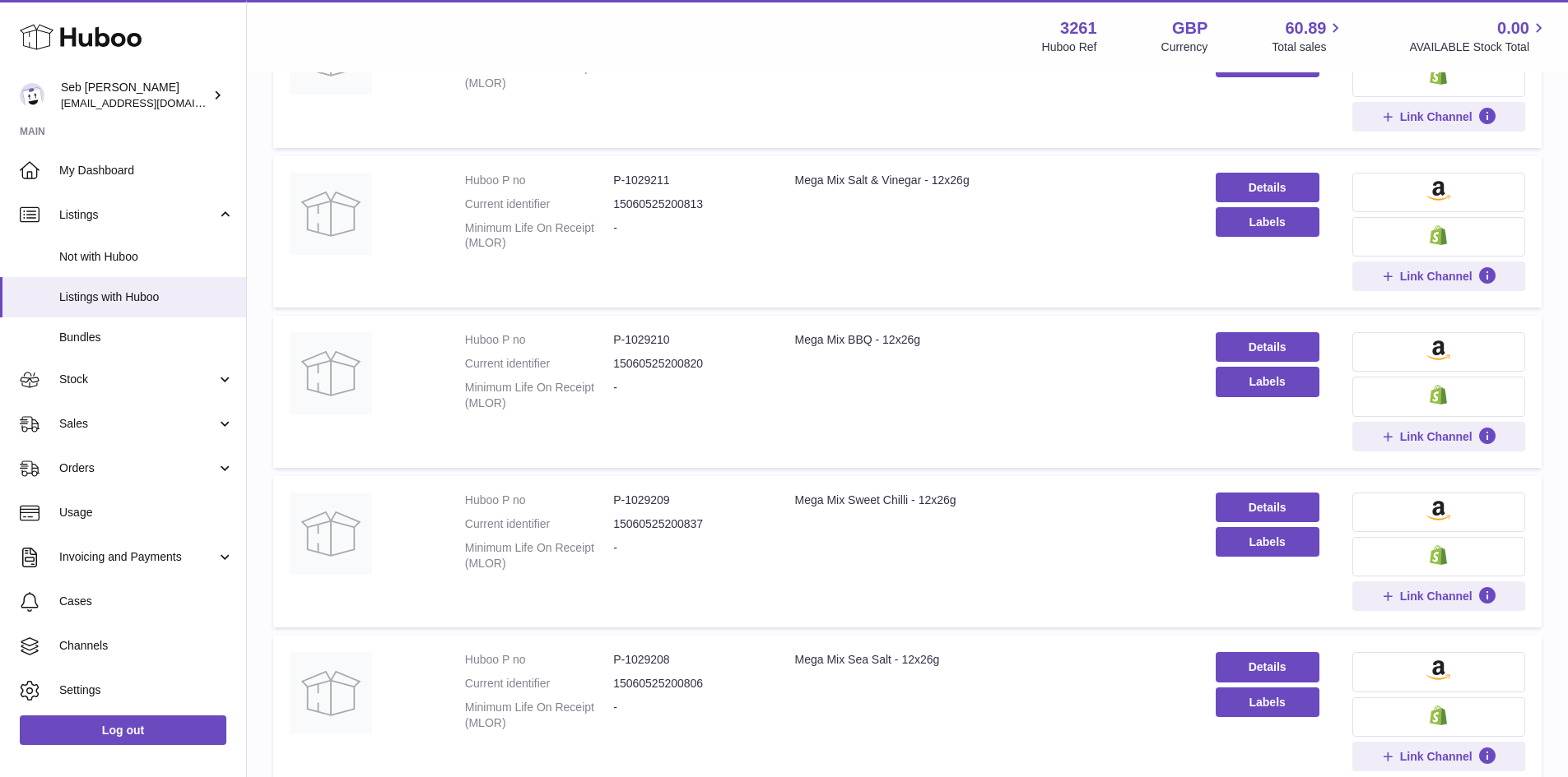
scroll to position [1151, 0]
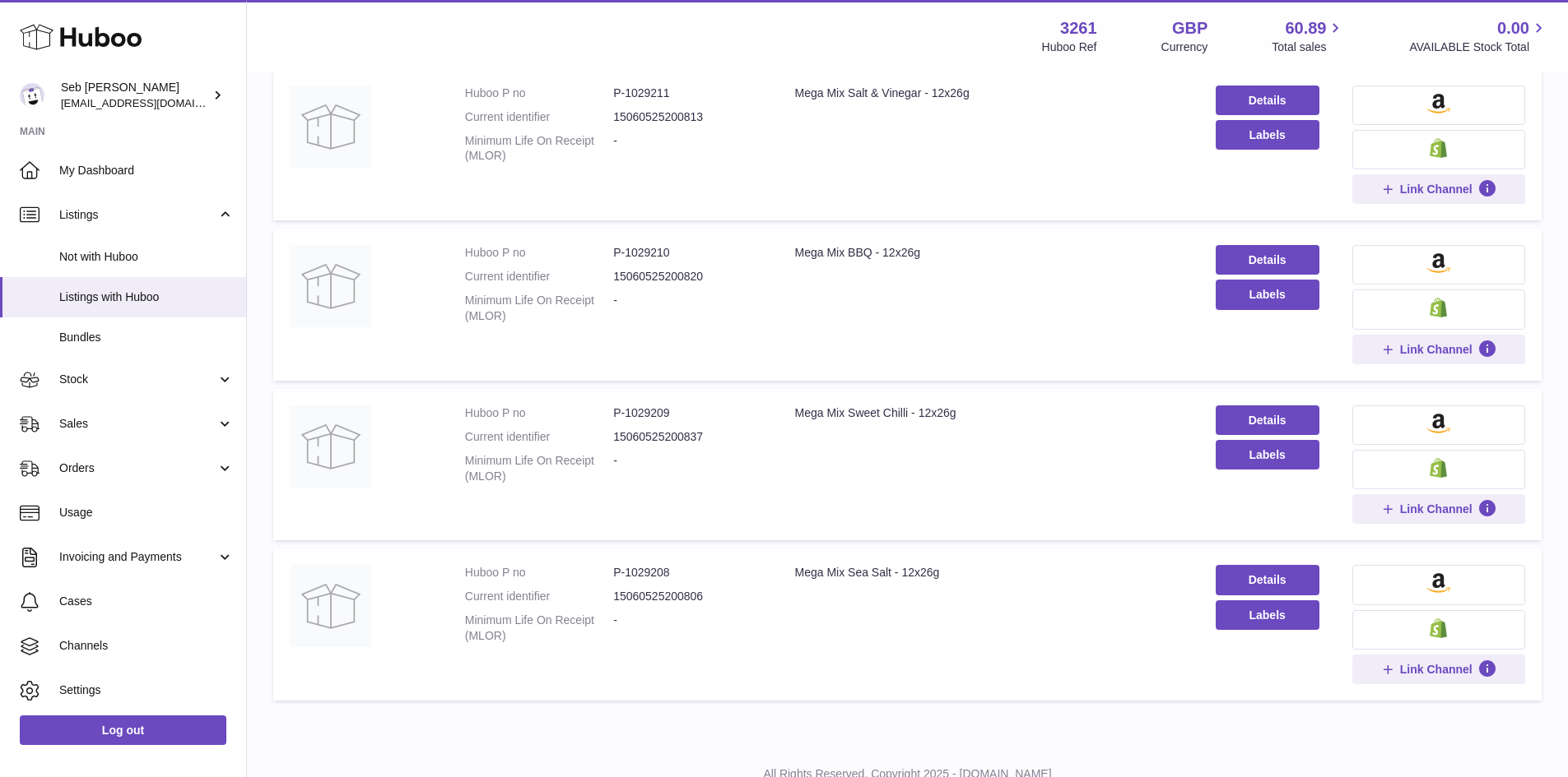
type input "****"
click at [1414, 582] on button at bounding box center [1438, 585] width 173 height 40
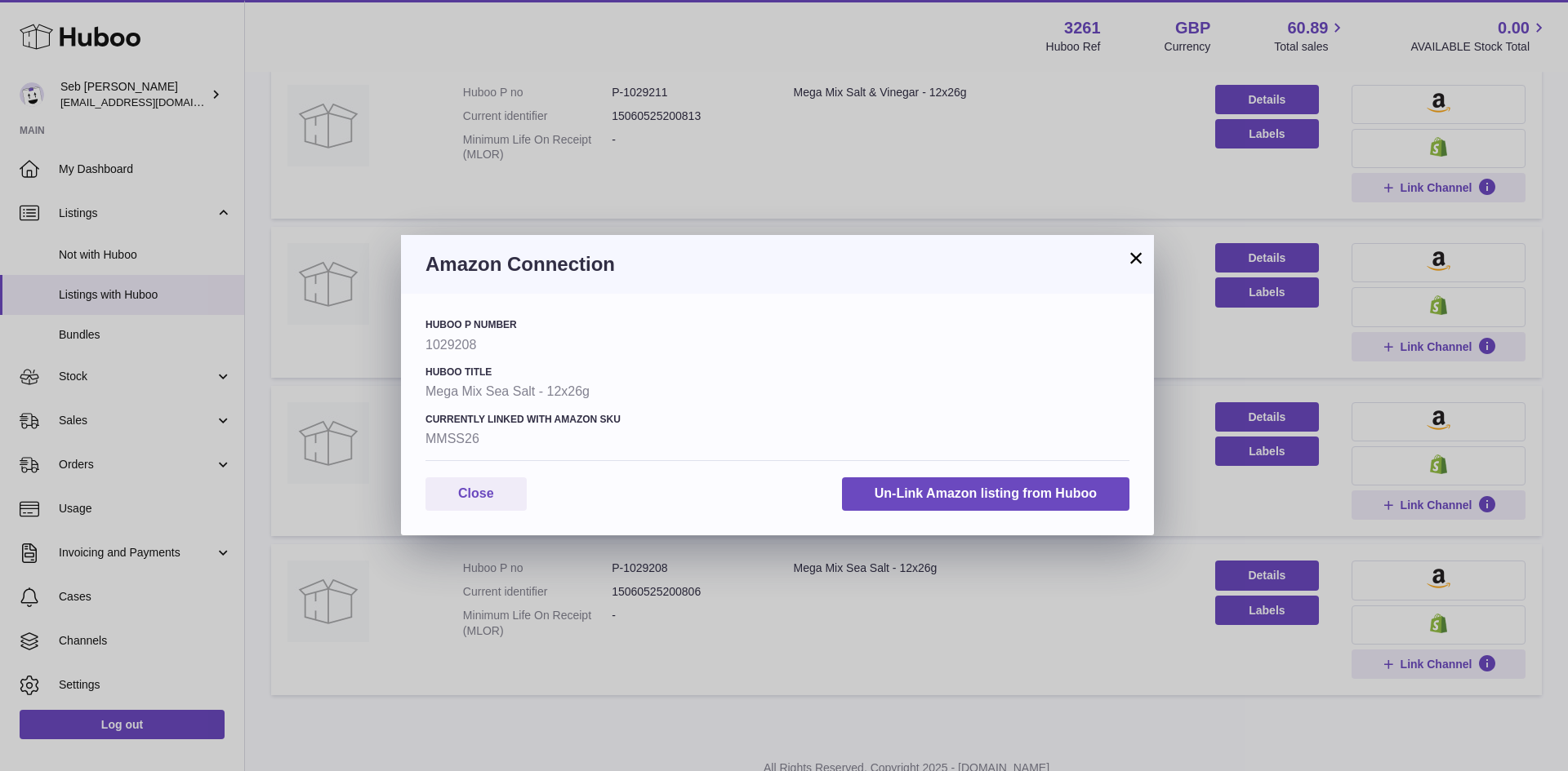
click at [1145, 250] on button "×" at bounding box center [1137, 258] width 19 height 19
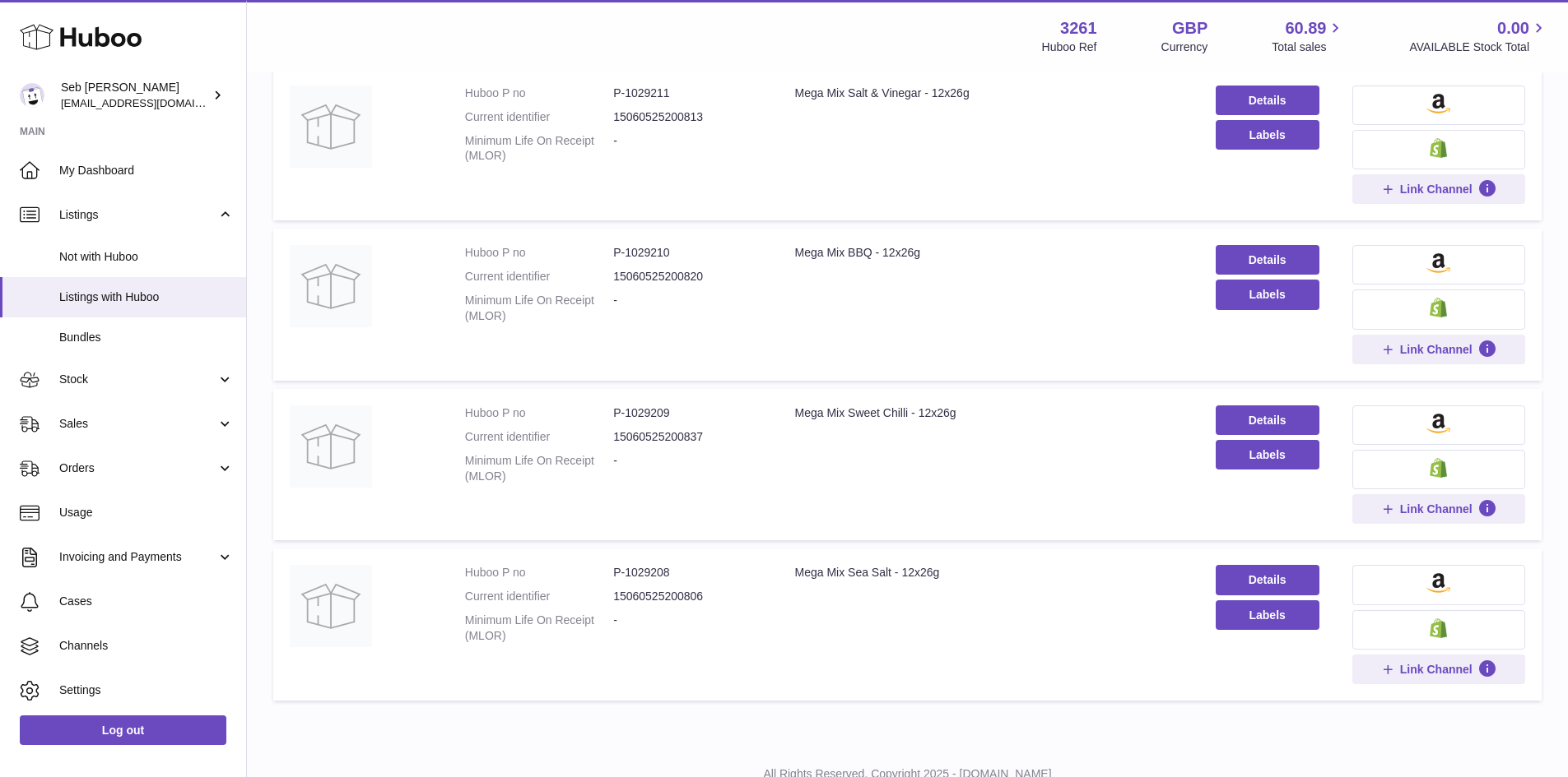
click at [1392, 620] on button at bounding box center [1438, 630] width 173 height 40
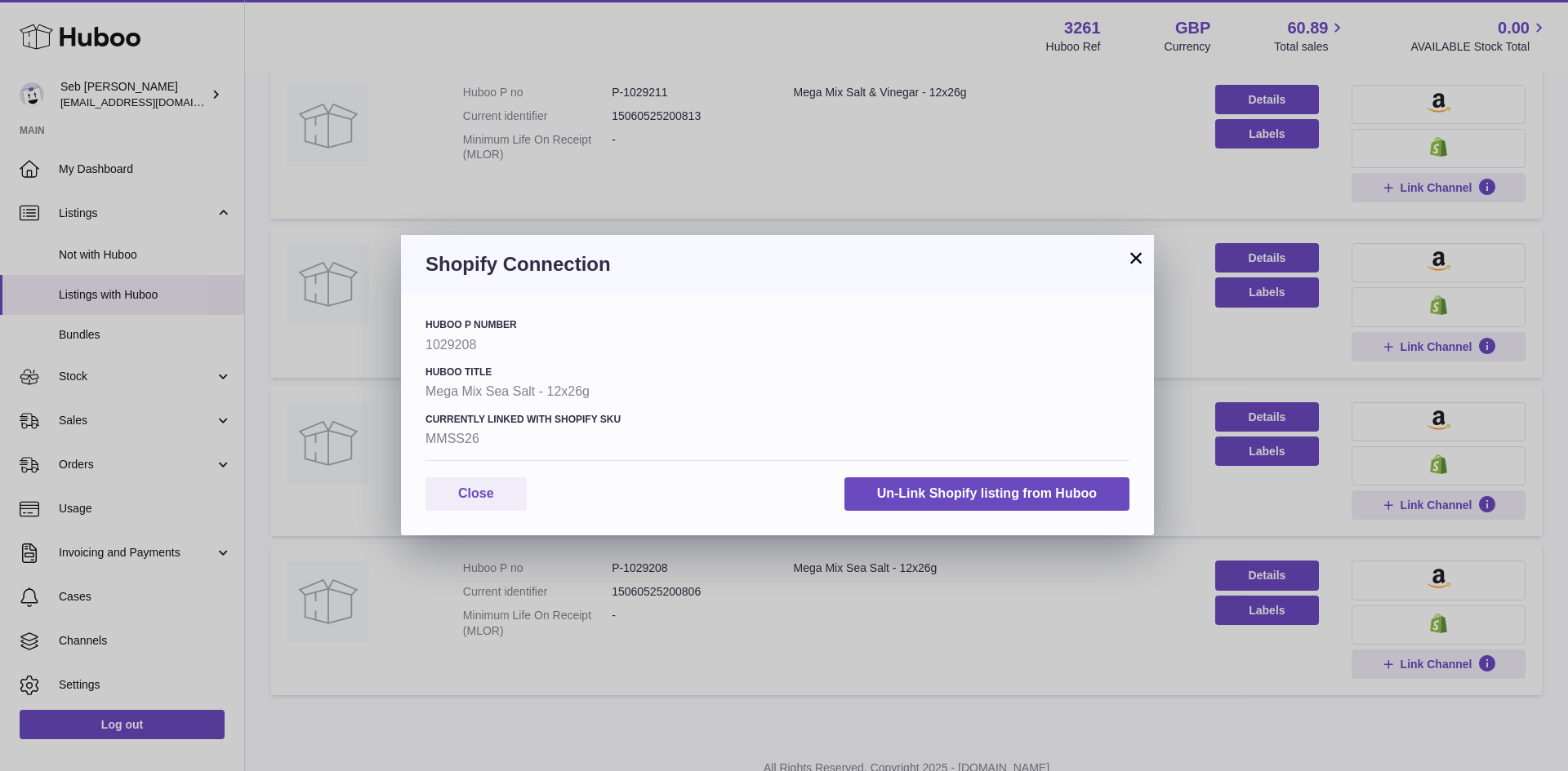
click at [1142, 255] on button "×" at bounding box center [1137, 258] width 19 height 19
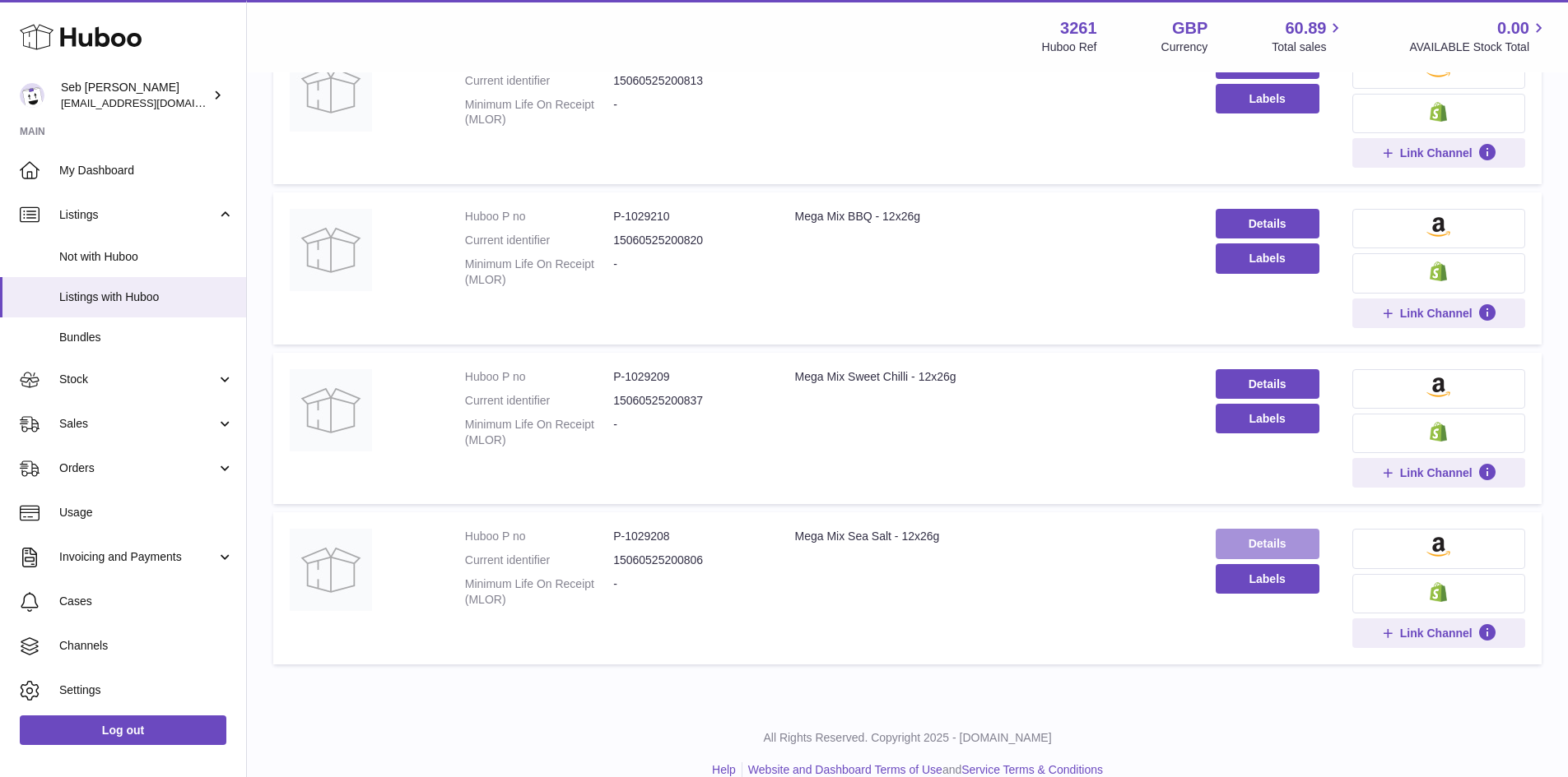
scroll to position [1214, 0]
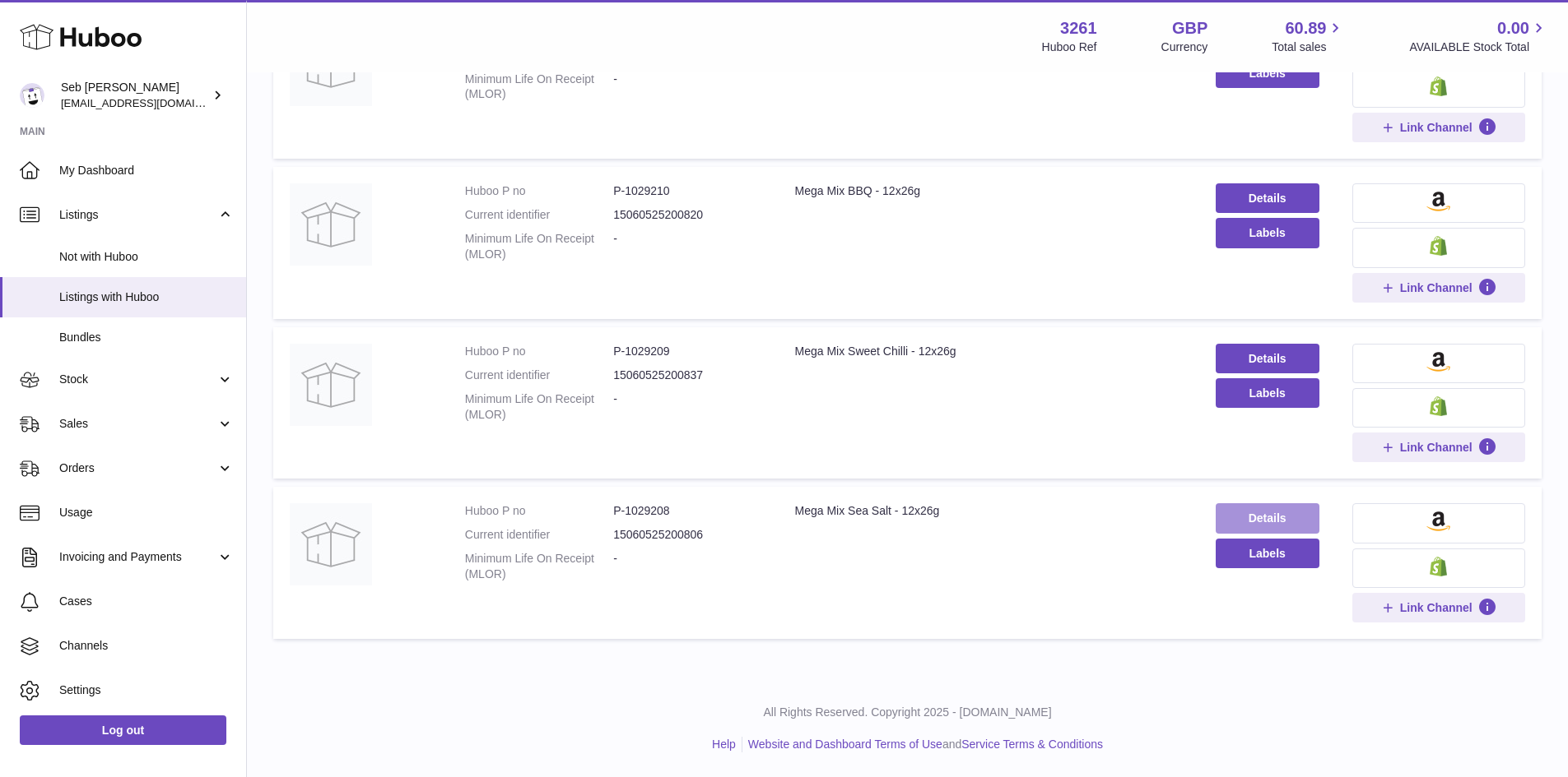
click at [1250, 514] on link "Details" at bounding box center [1267, 518] width 104 height 30
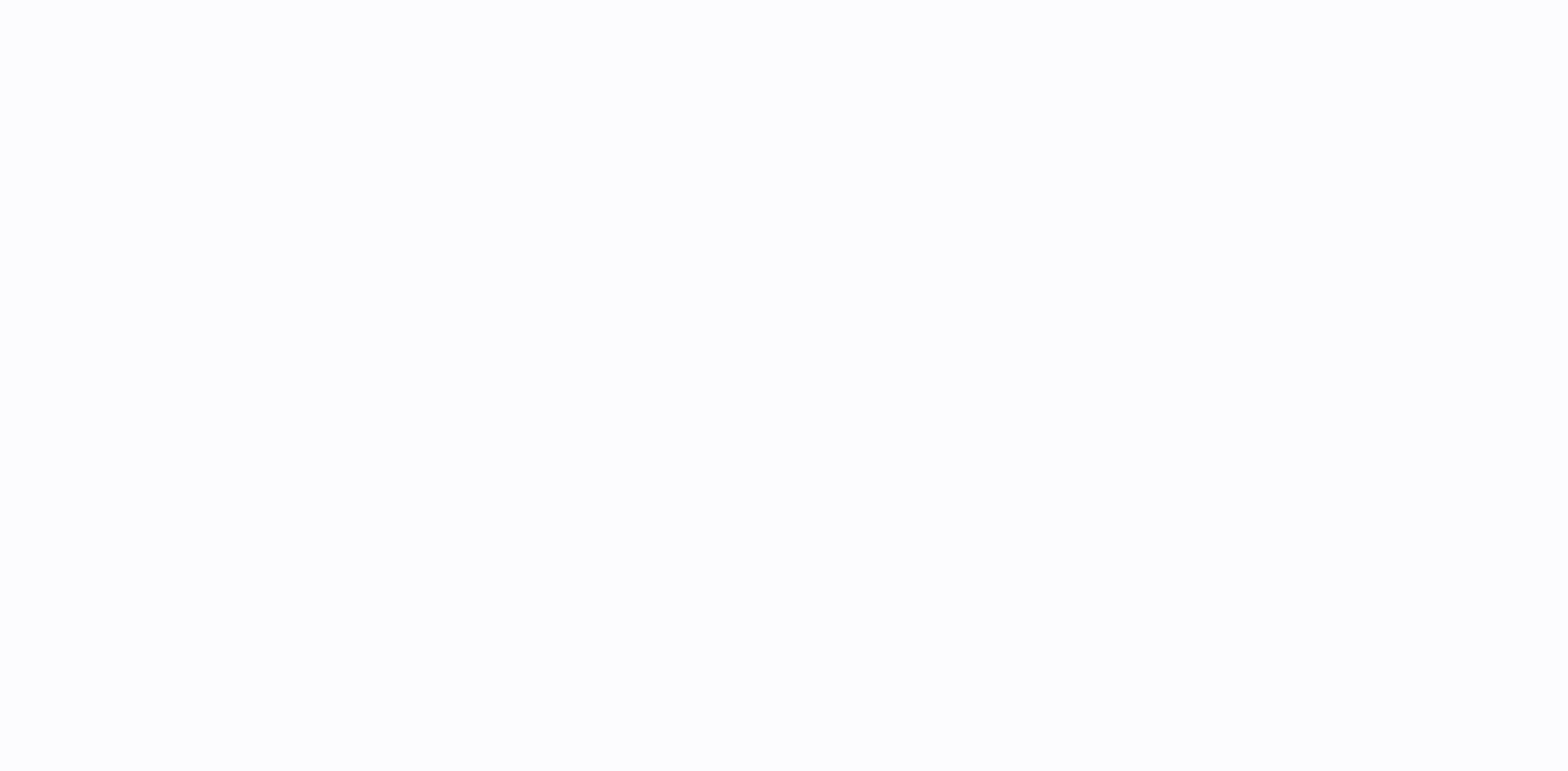
select select
select select "****"
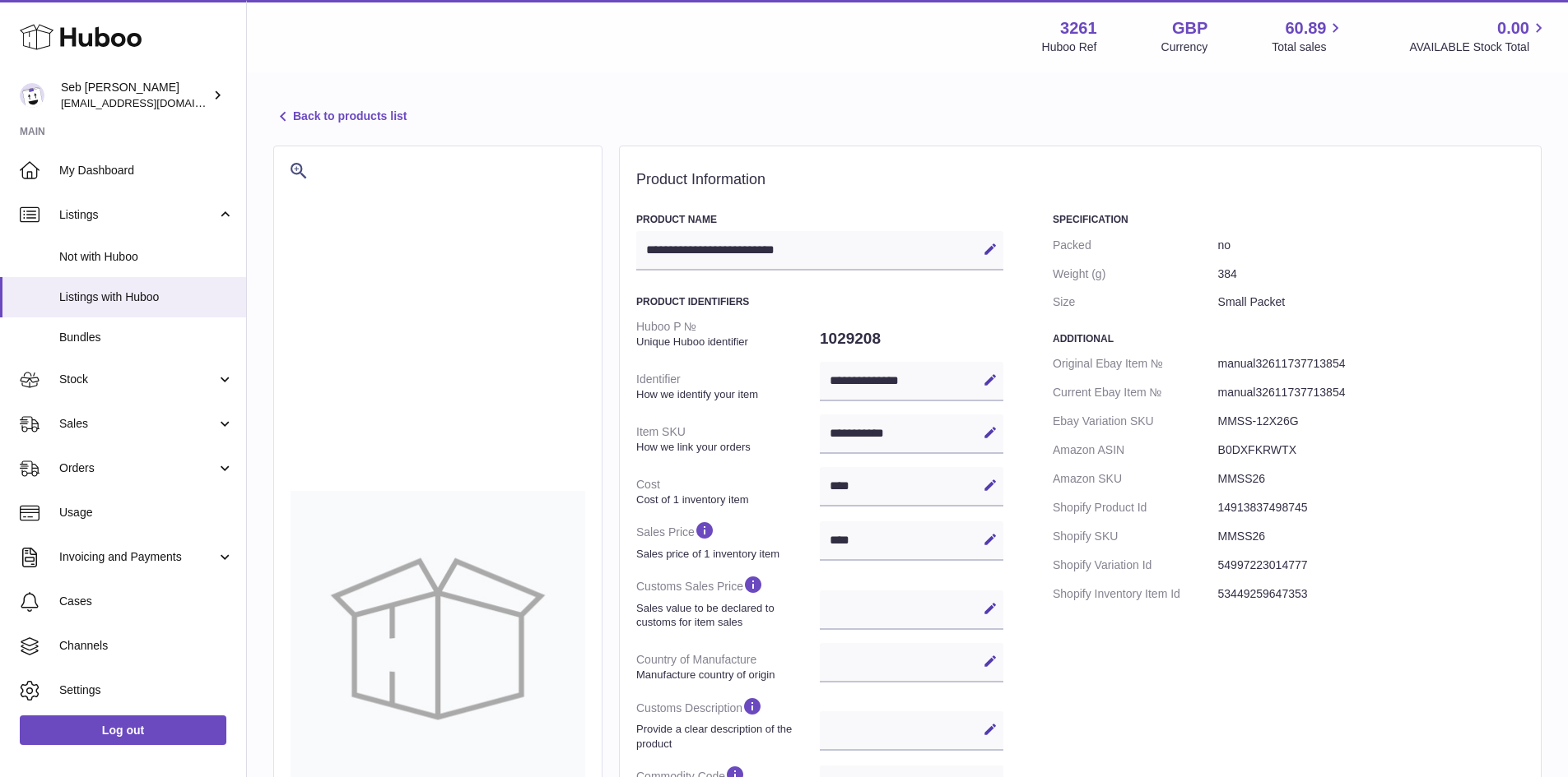
drag, startPoint x: 934, startPoint y: 447, endPoint x: 827, endPoint y: 441, distance: 107.2
click at [844, 441] on div "**********" at bounding box center [911, 434] width 183 height 40
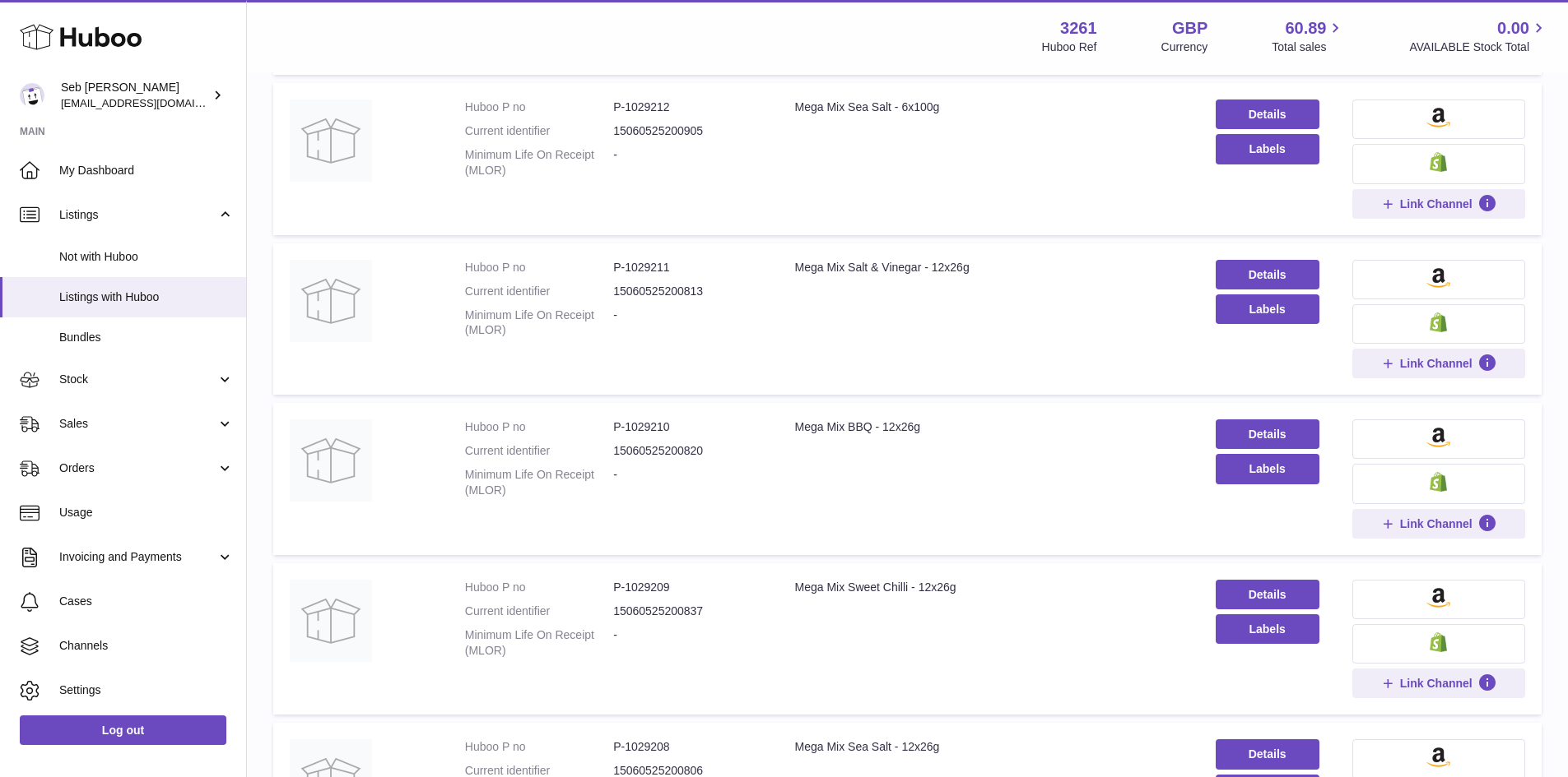
scroll to position [885, 0]
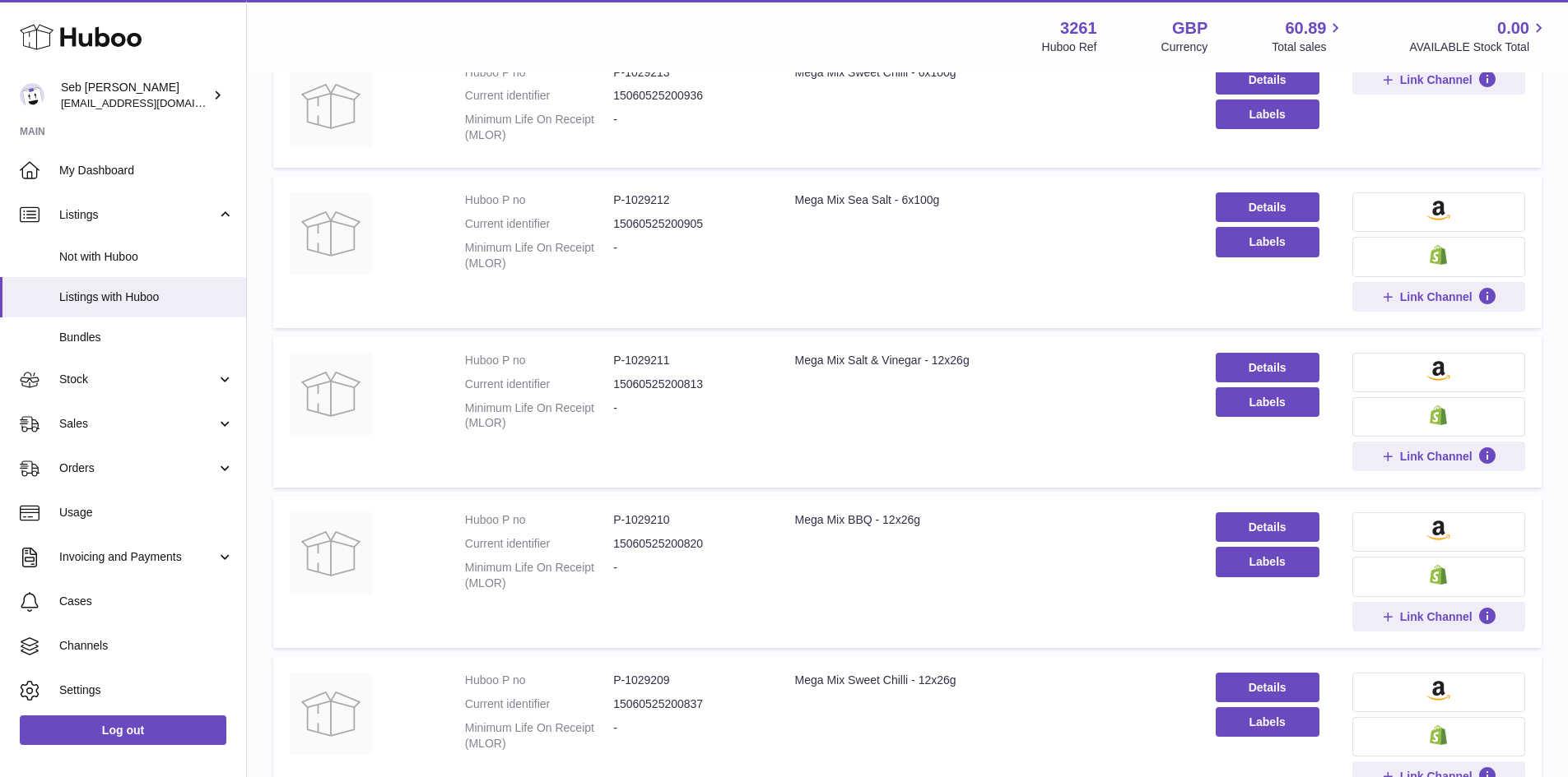
click at [644, 201] on dd "P-1029212" at bounding box center [687, 200] width 148 height 16
click at [842, 201] on div "Mega Mix Sea Salt - 6x100g" at bounding box center [987, 200] width 387 height 16
click at [1433, 254] on img at bounding box center [1438, 255] width 17 height 19
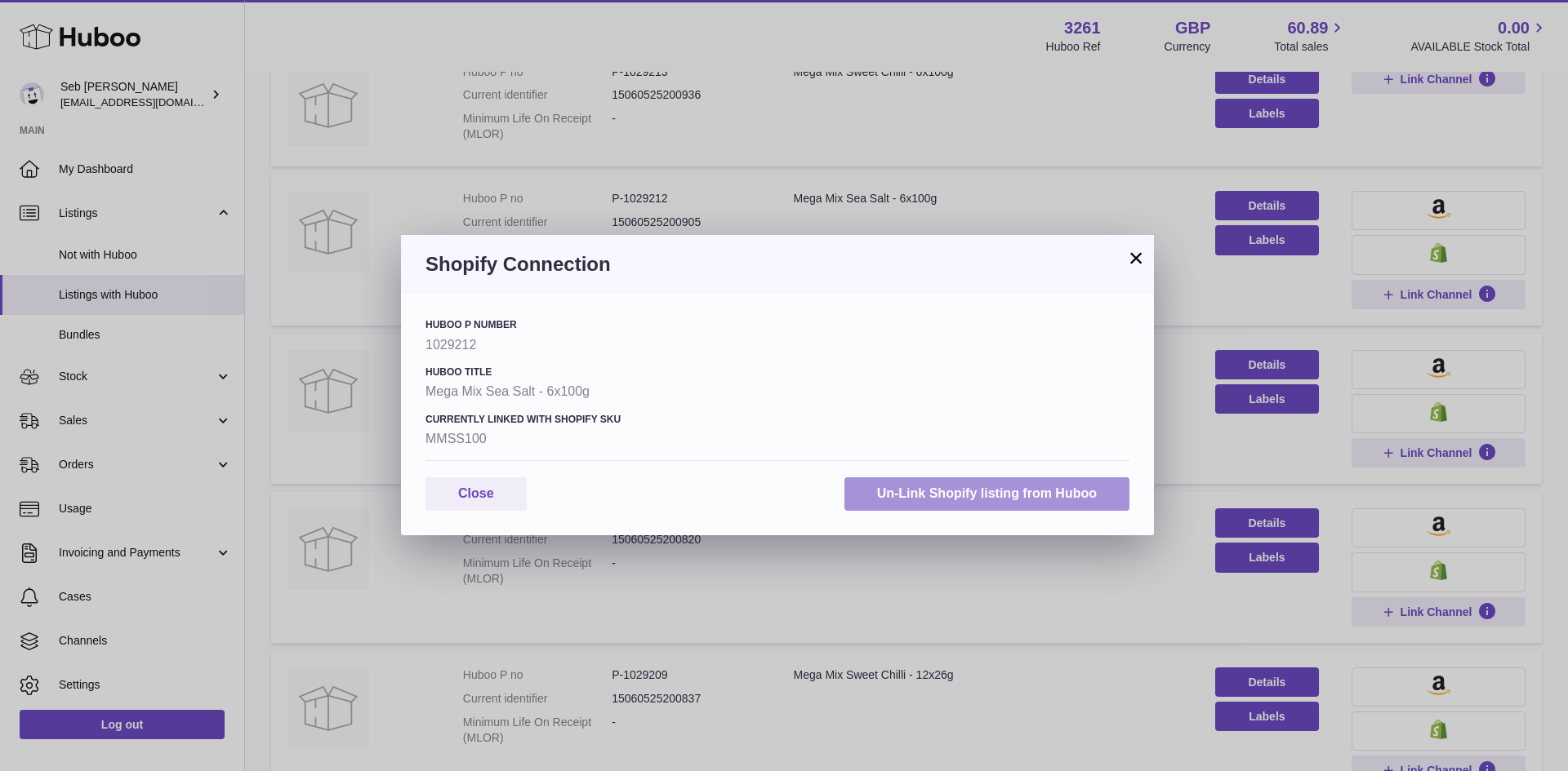
click at [1017, 489] on button "Un-Link Shopify listing from Huboo" at bounding box center [987, 494] width 285 height 34
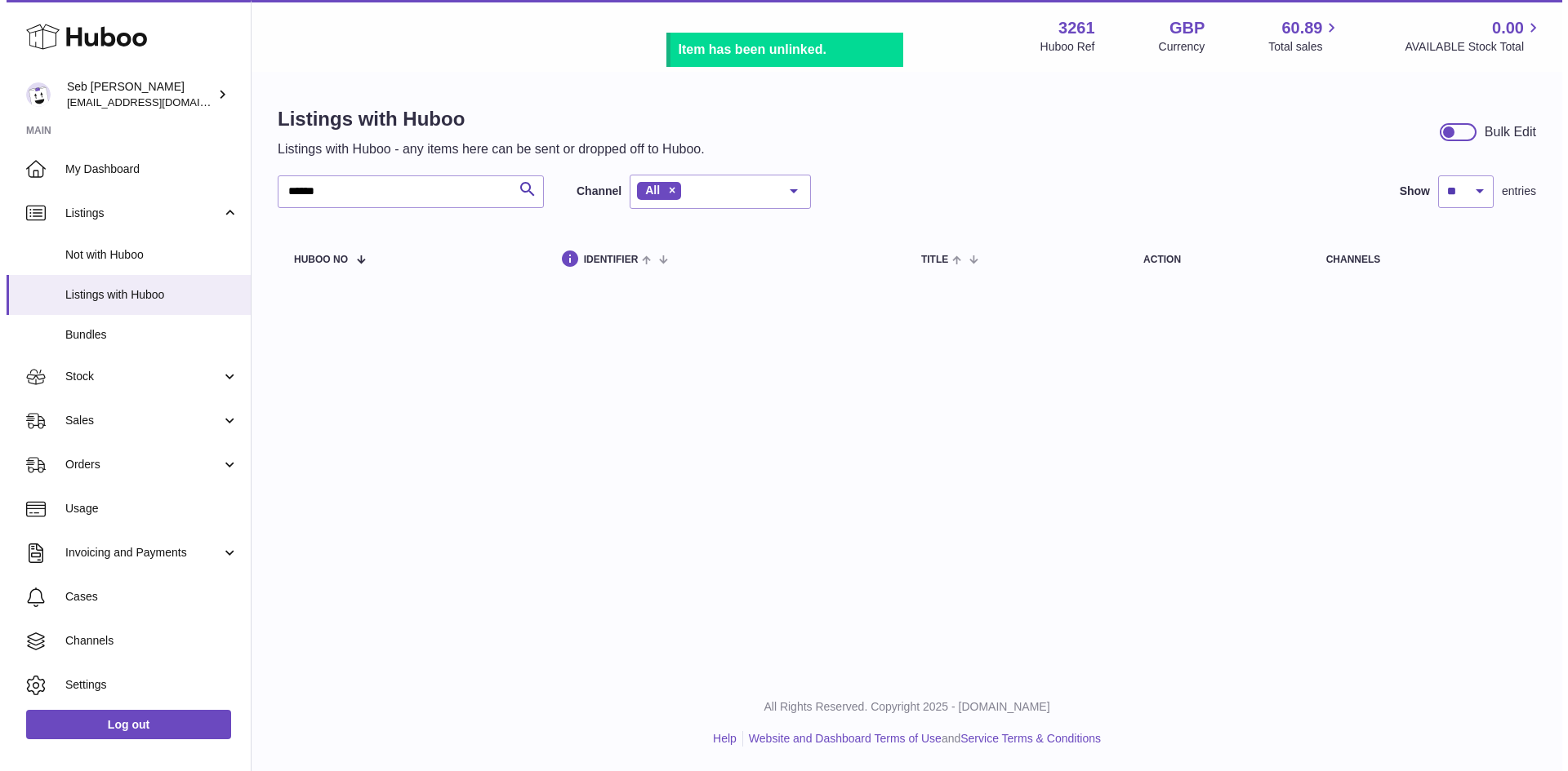
scroll to position [0, 0]
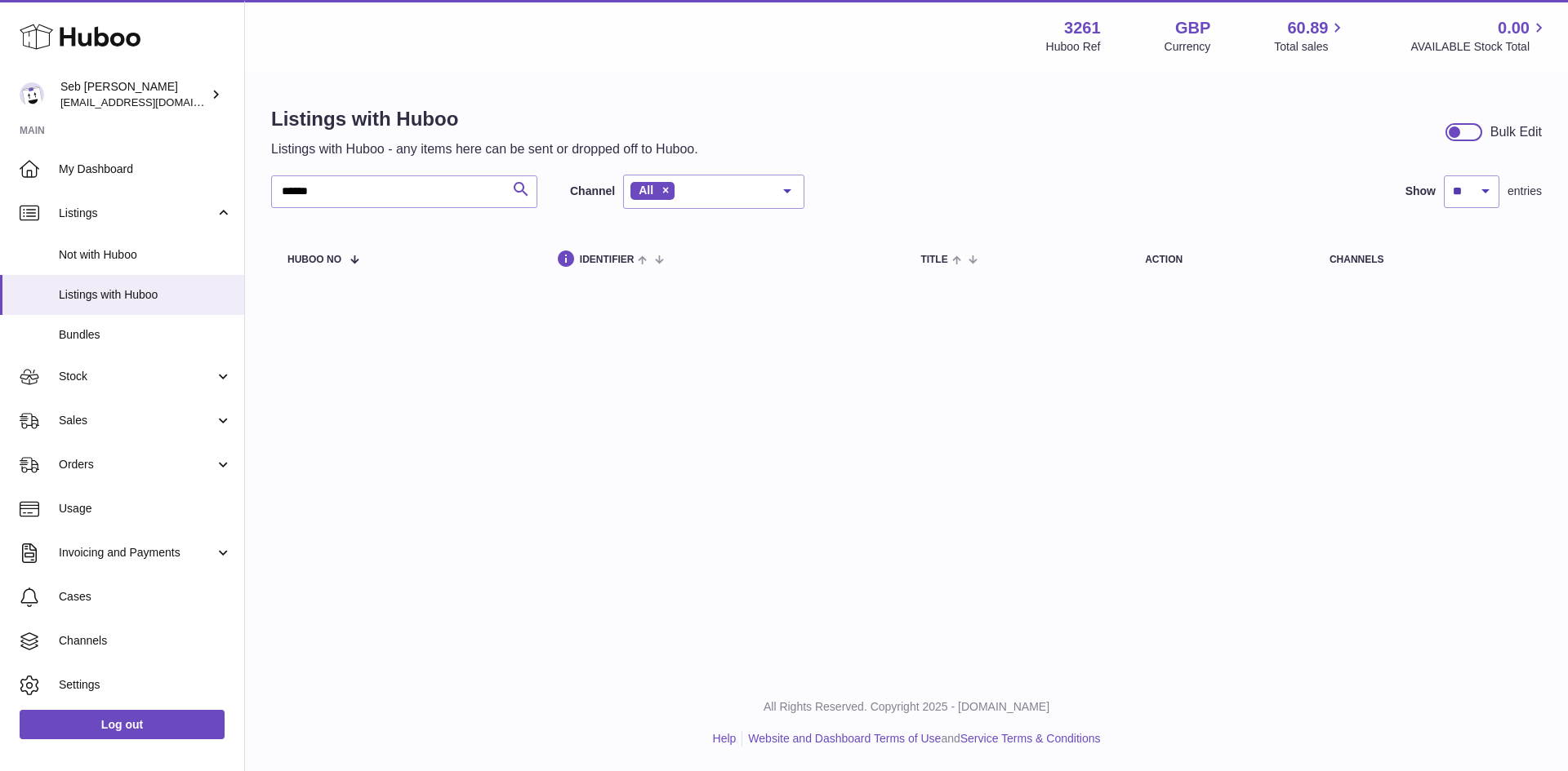
click at [524, 191] on icon "submit" at bounding box center [521, 190] width 19 height 20
click at [513, 187] on icon "submit" at bounding box center [521, 190] width 19 height 20
click at [534, 185] on button "Search" at bounding box center [521, 192] width 33 height 33
click at [503, 188] on input "******" at bounding box center [405, 192] width 266 height 33
click at [76, 468] on span "Orders" at bounding box center [137, 465] width 156 height 15
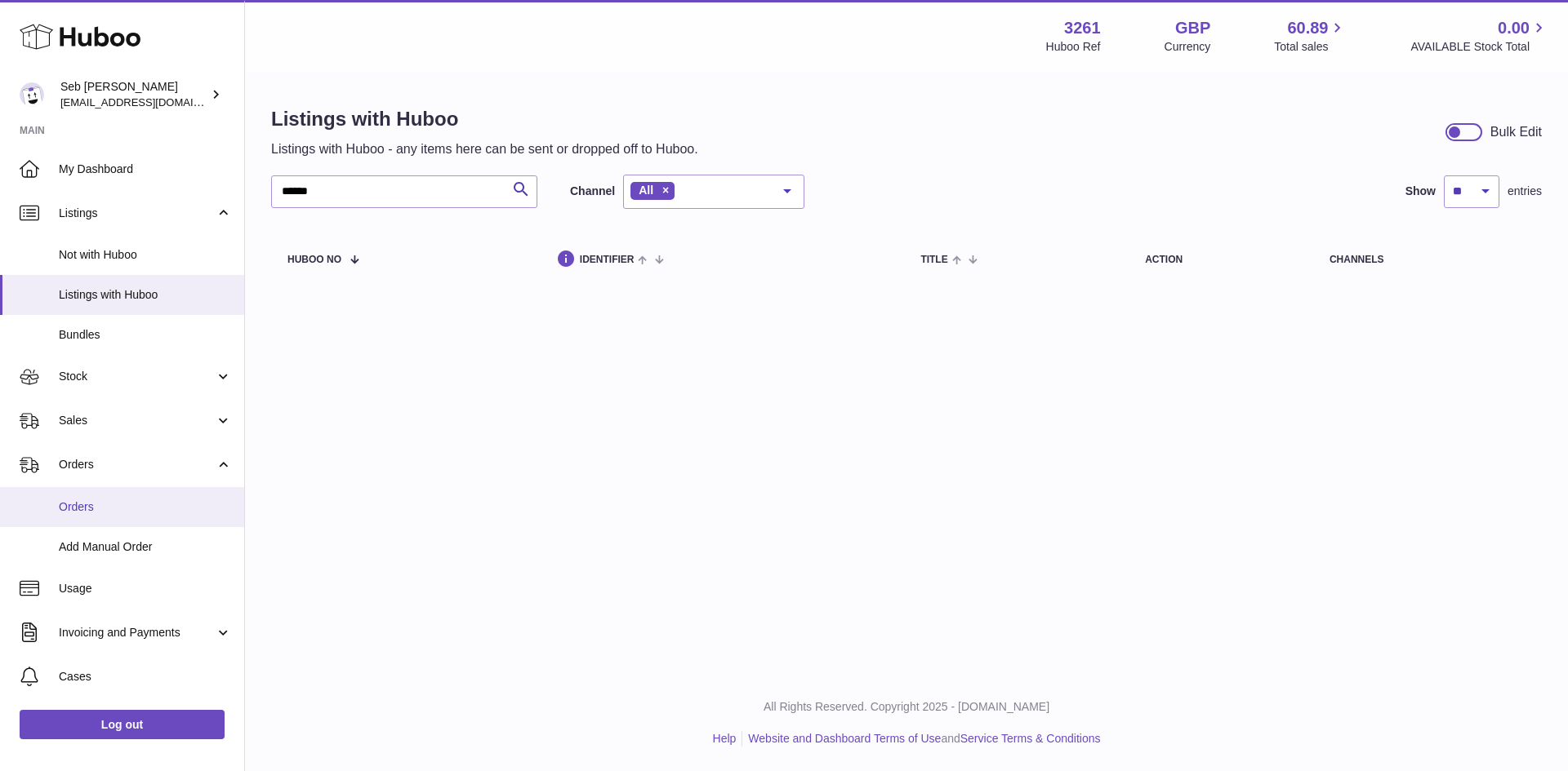
click at [91, 508] on span "Orders" at bounding box center [145, 507] width 173 height 15
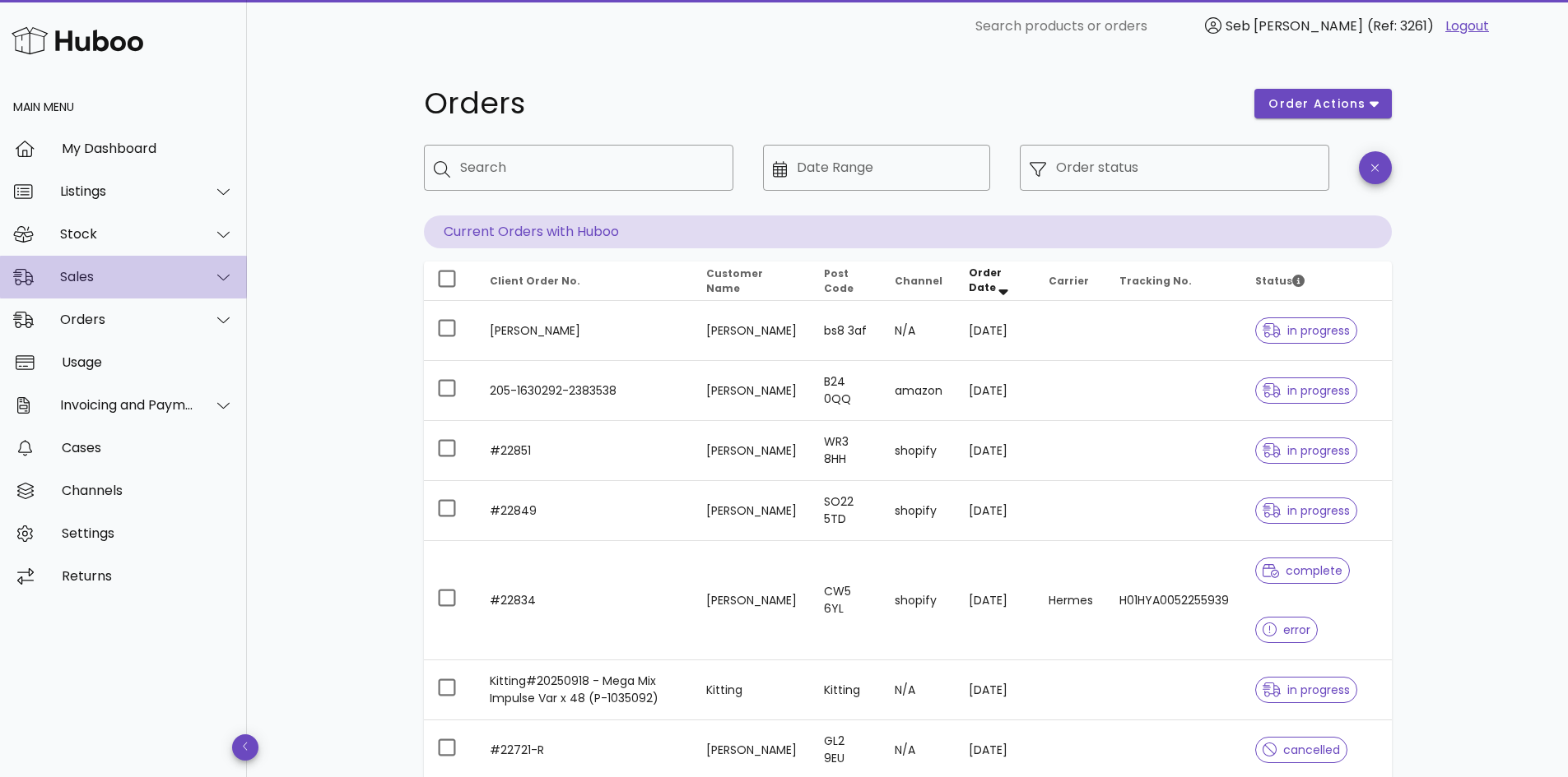
click at [100, 279] on div "Sales" at bounding box center [127, 276] width 134 height 16
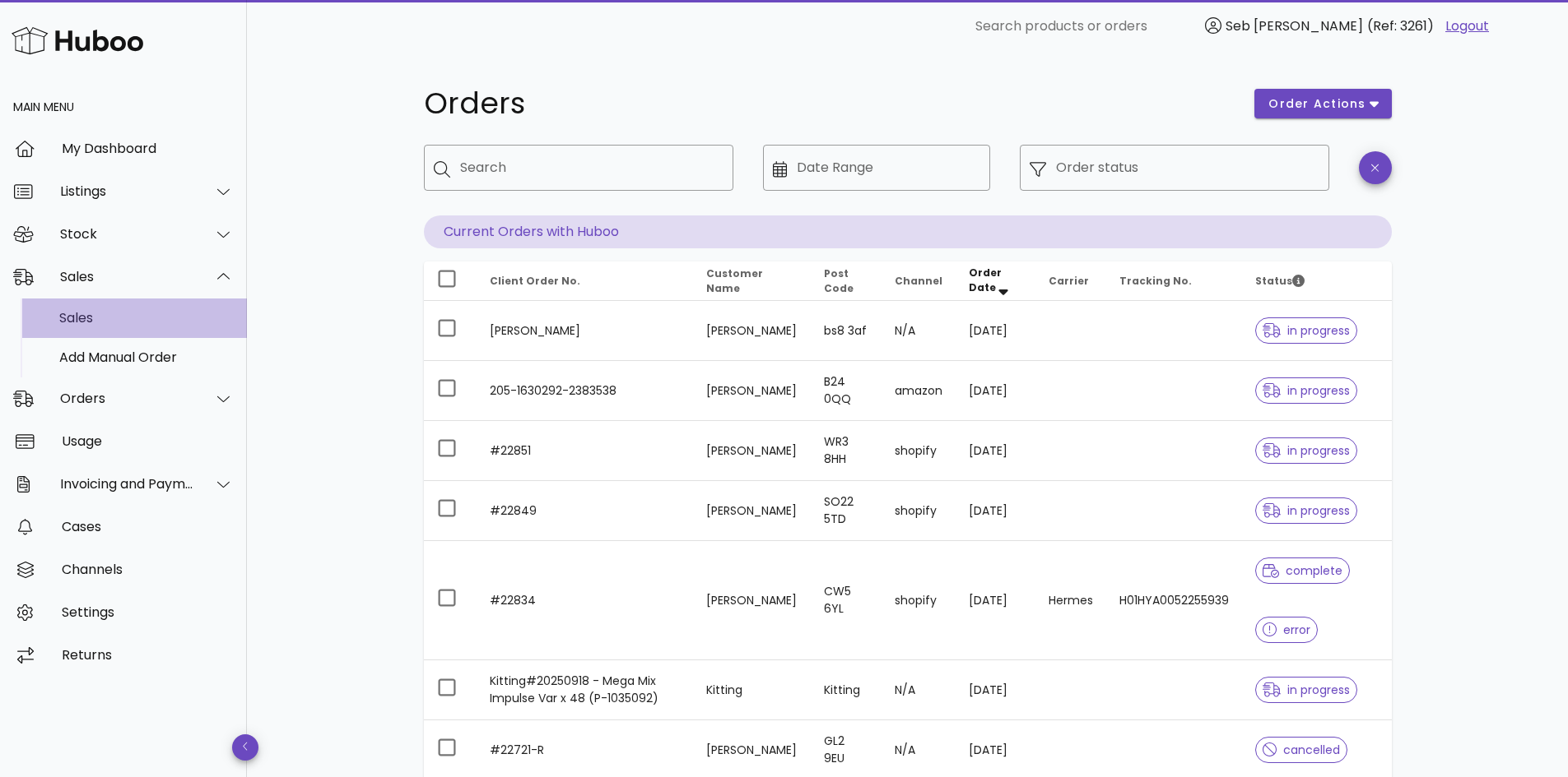
click at [103, 317] on div "Sales" at bounding box center [147, 318] width 175 height 16
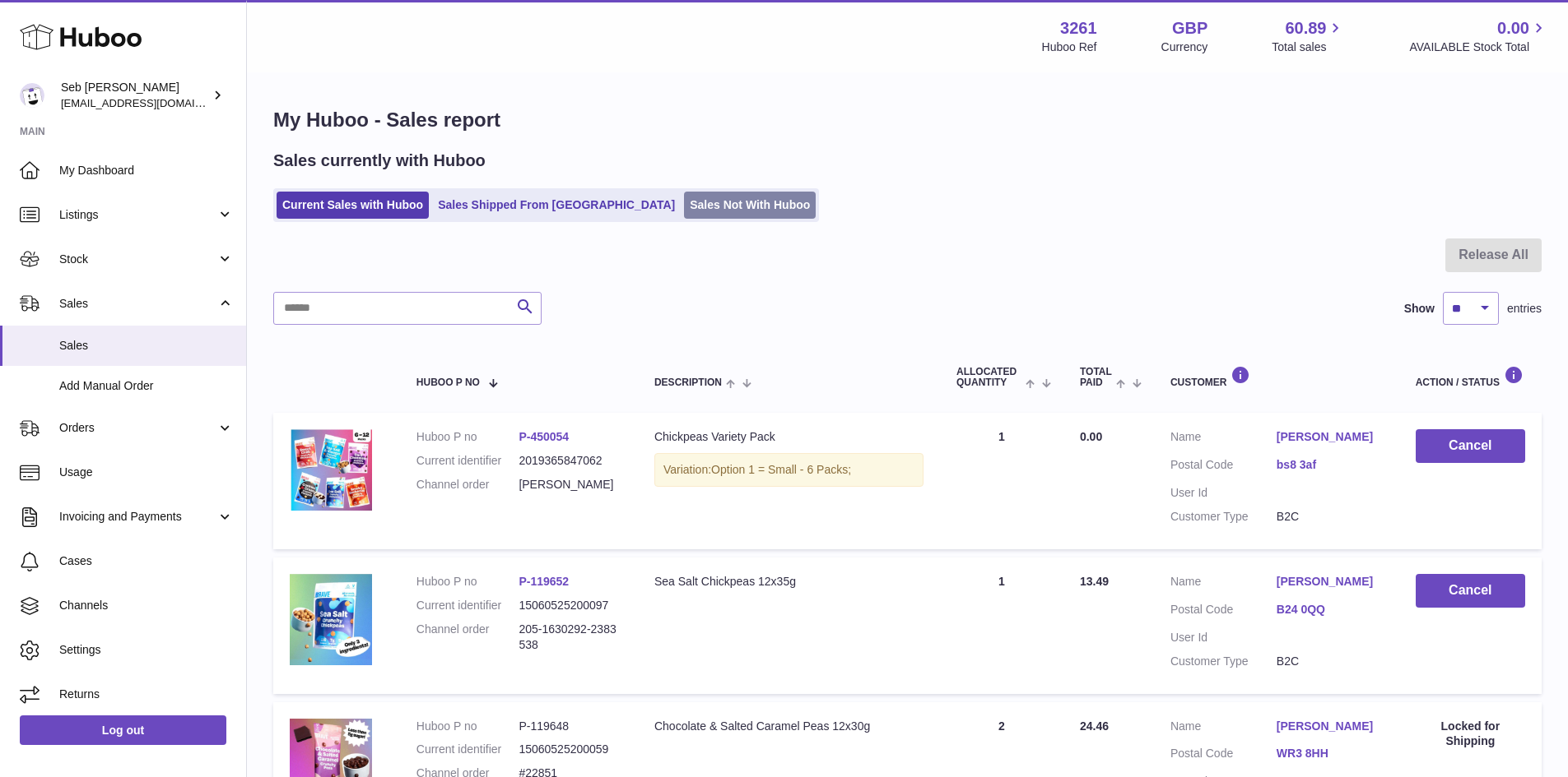
click at [684, 207] on link "Sales Not With Huboo" at bounding box center [750, 206] width 132 height 27
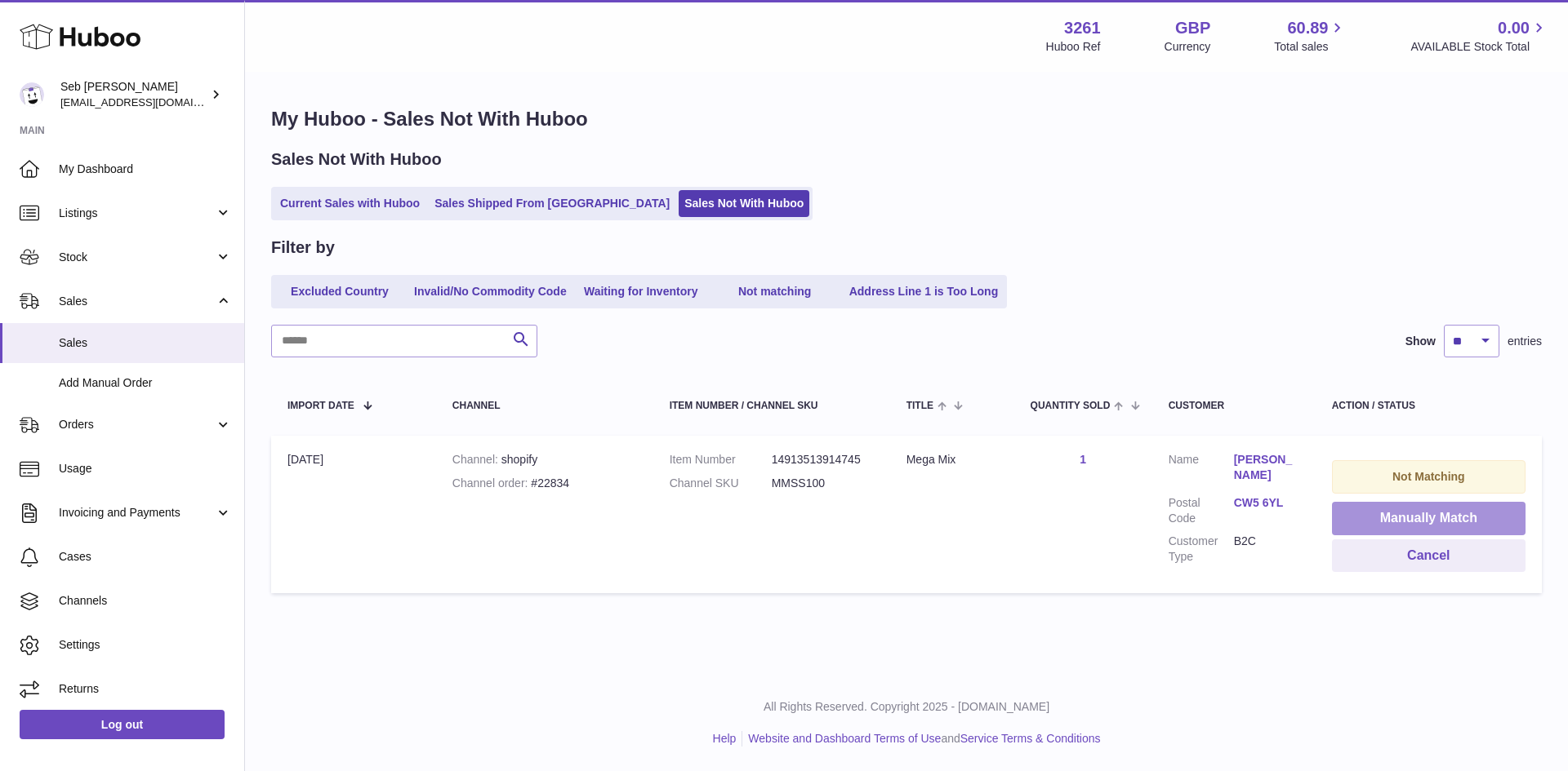
click at [1417, 517] on button "Manually Match" at bounding box center [1428, 519] width 194 height 34
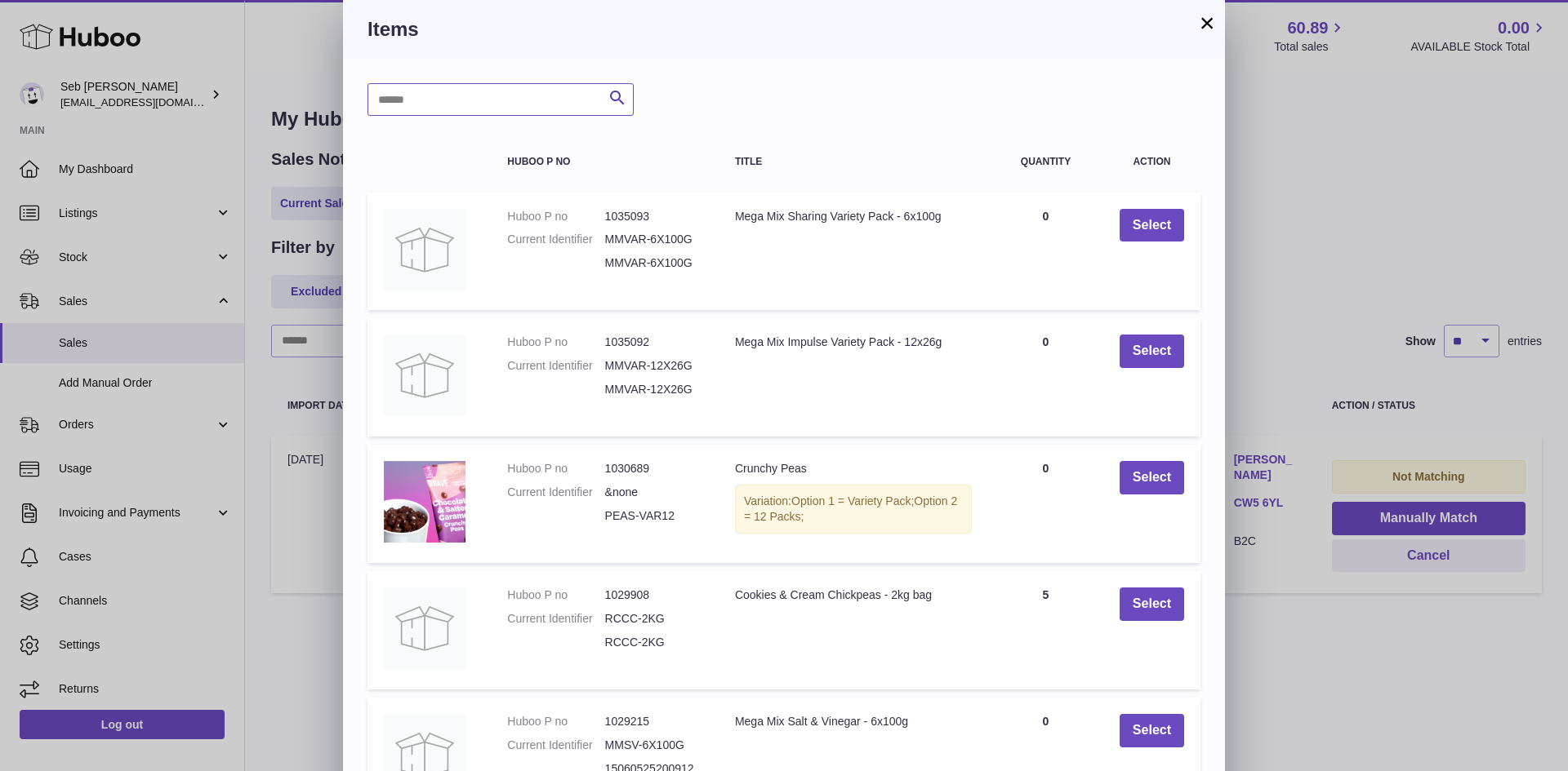
click at [459, 104] on input "text" at bounding box center [501, 100] width 266 height 33
type input "*******"
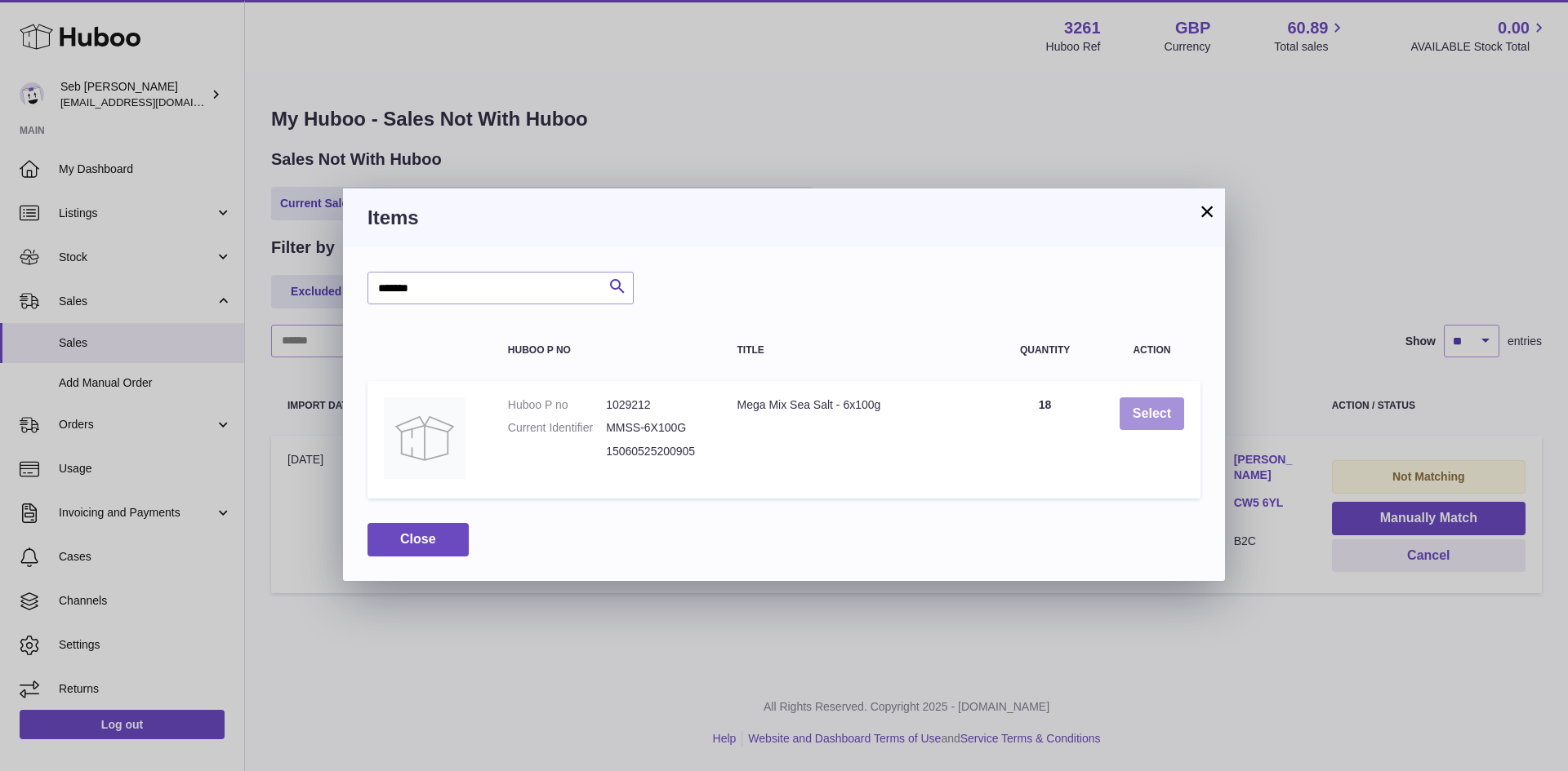
click at [1164, 415] on button "Select" at bounding box center [1152, 414] width 65 height 34
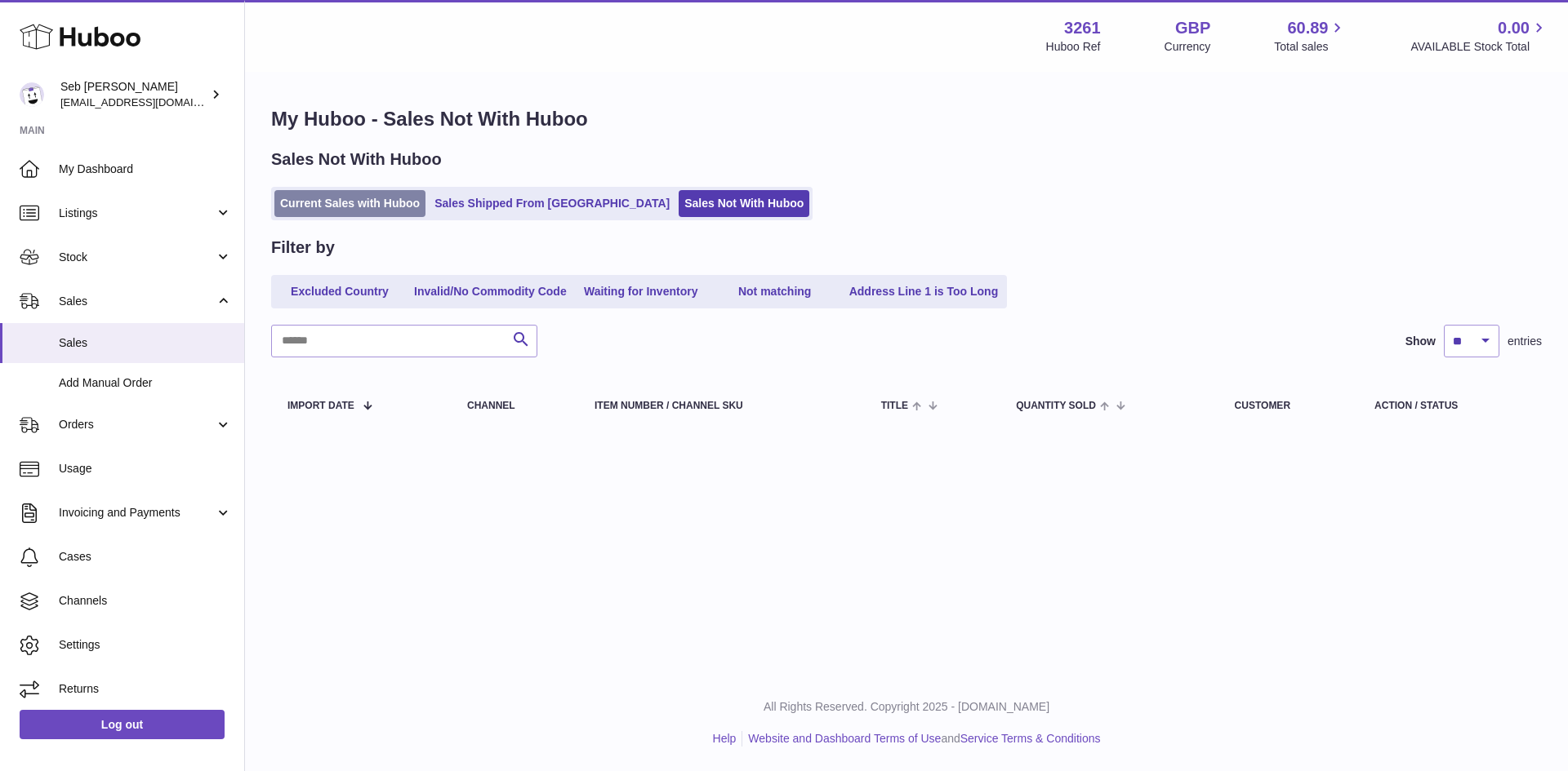
click at [405, 208] on link "Current Sales with Huboo" at bounding box center [350, 204] width 151 height 27
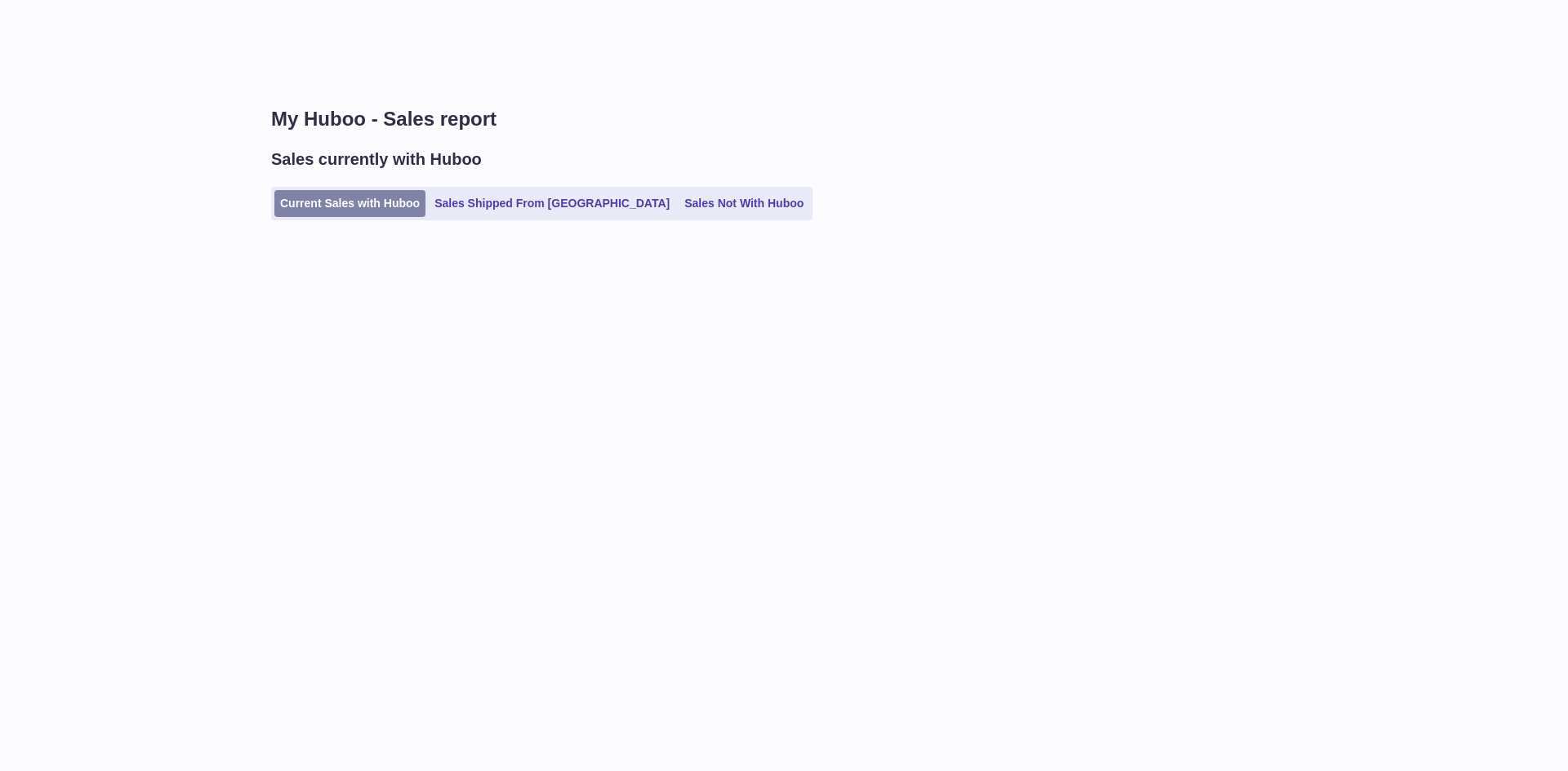
click at [379, 204] on link "Current Sales with Huboo" at bounding box center [350, 204] width 151 height 27
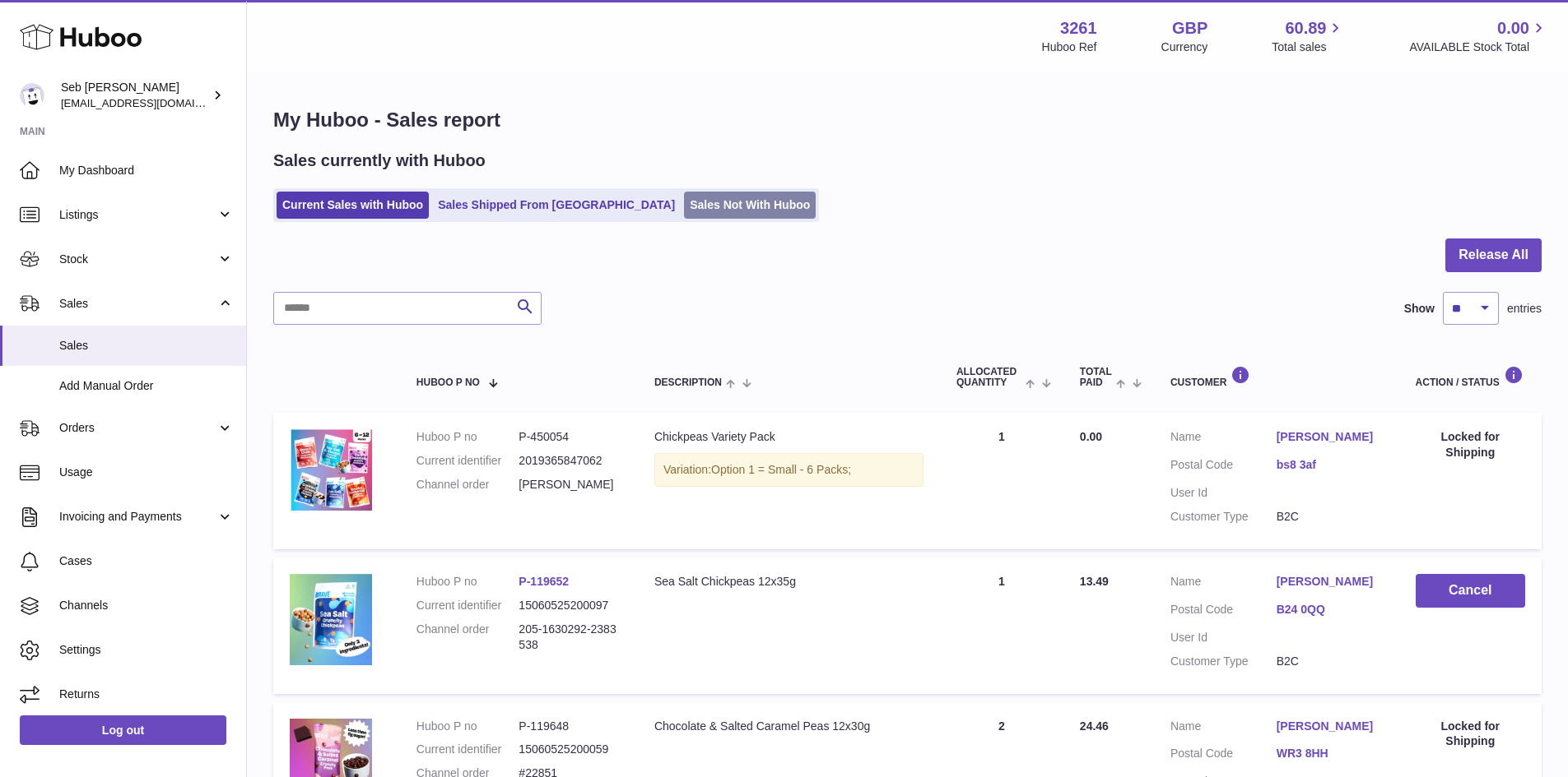
click at [684, 206] on link "Sales Not With Huboo" at bounding box center [750, 206] width 132 height 27
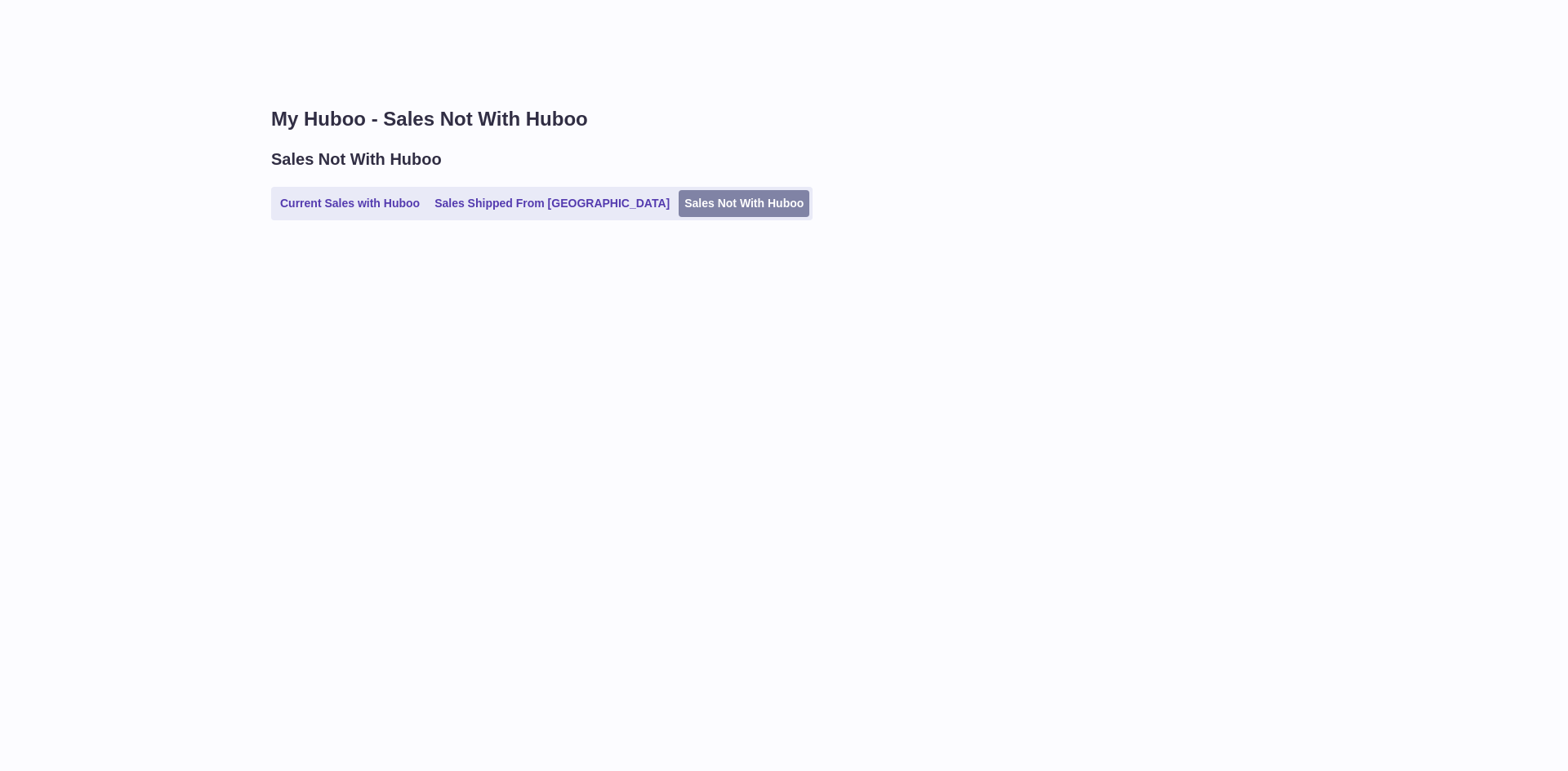
click at [692, 205] on link "Sales Not With Huboo" at bounding box center [745, 204] width 131 height 27
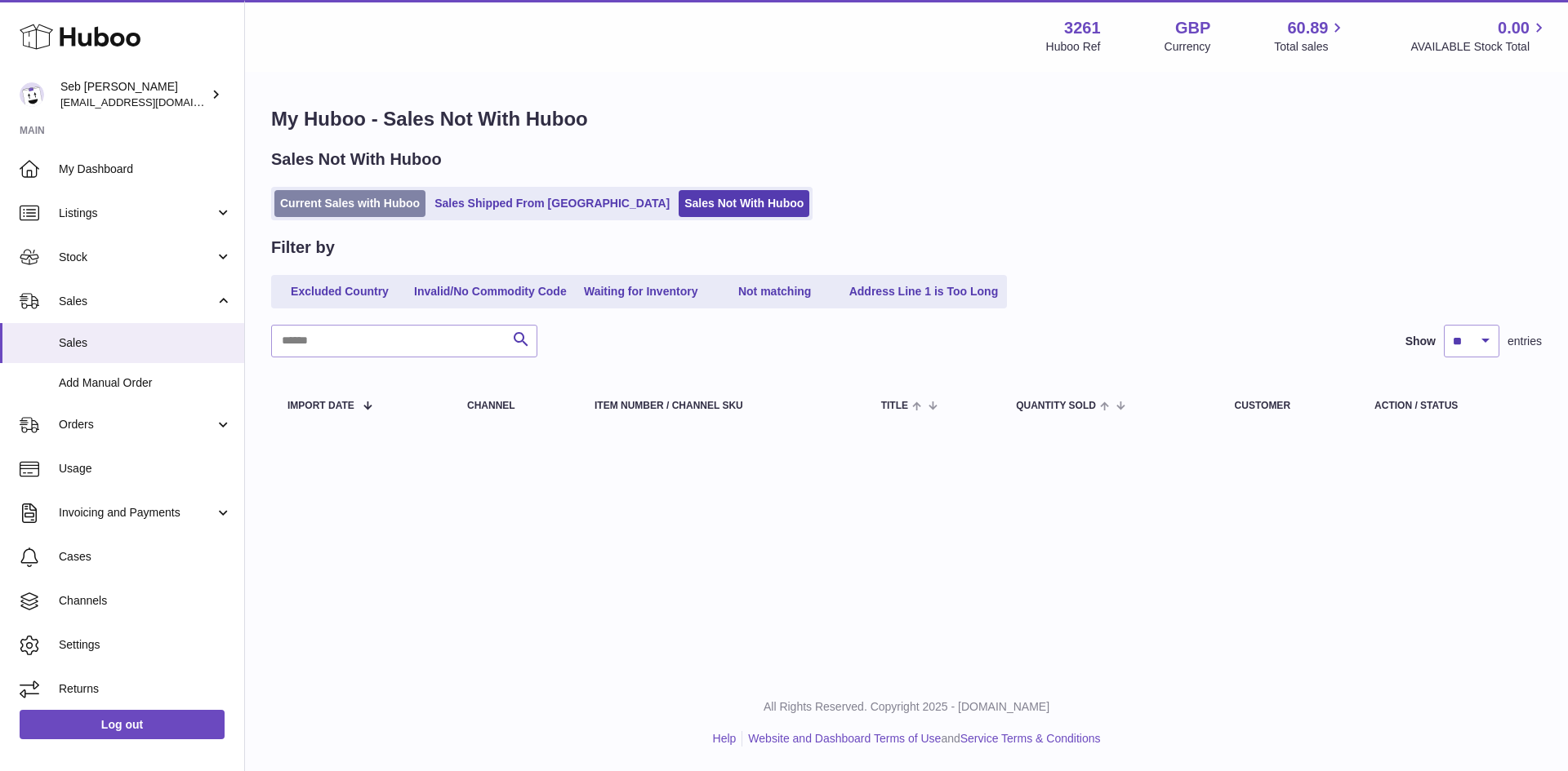
click at [351, 201] on link "Current Sales with Huboo" at bounding box center [350, 204] width 151 height 27
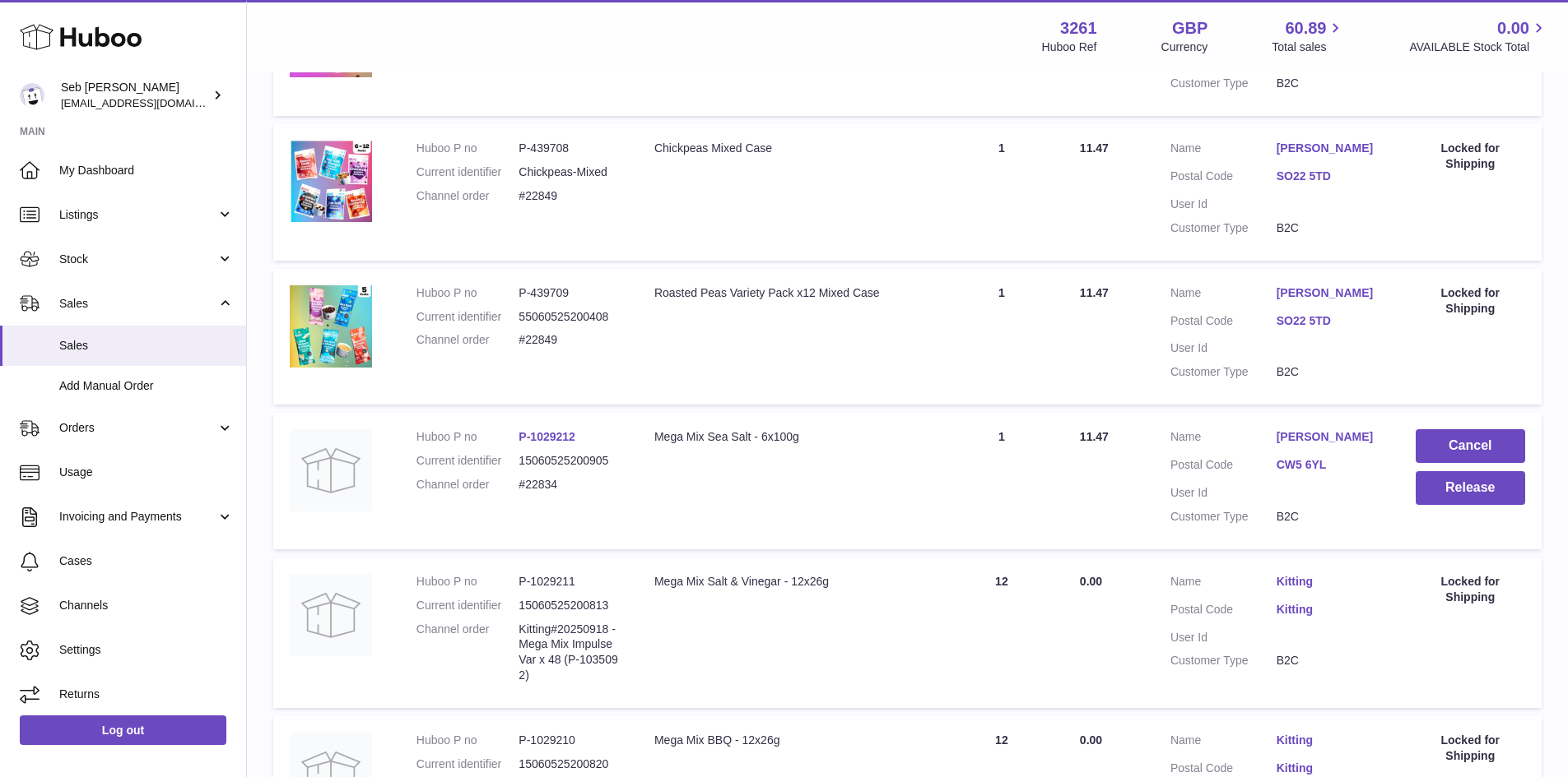
scroll to position [658, 0]
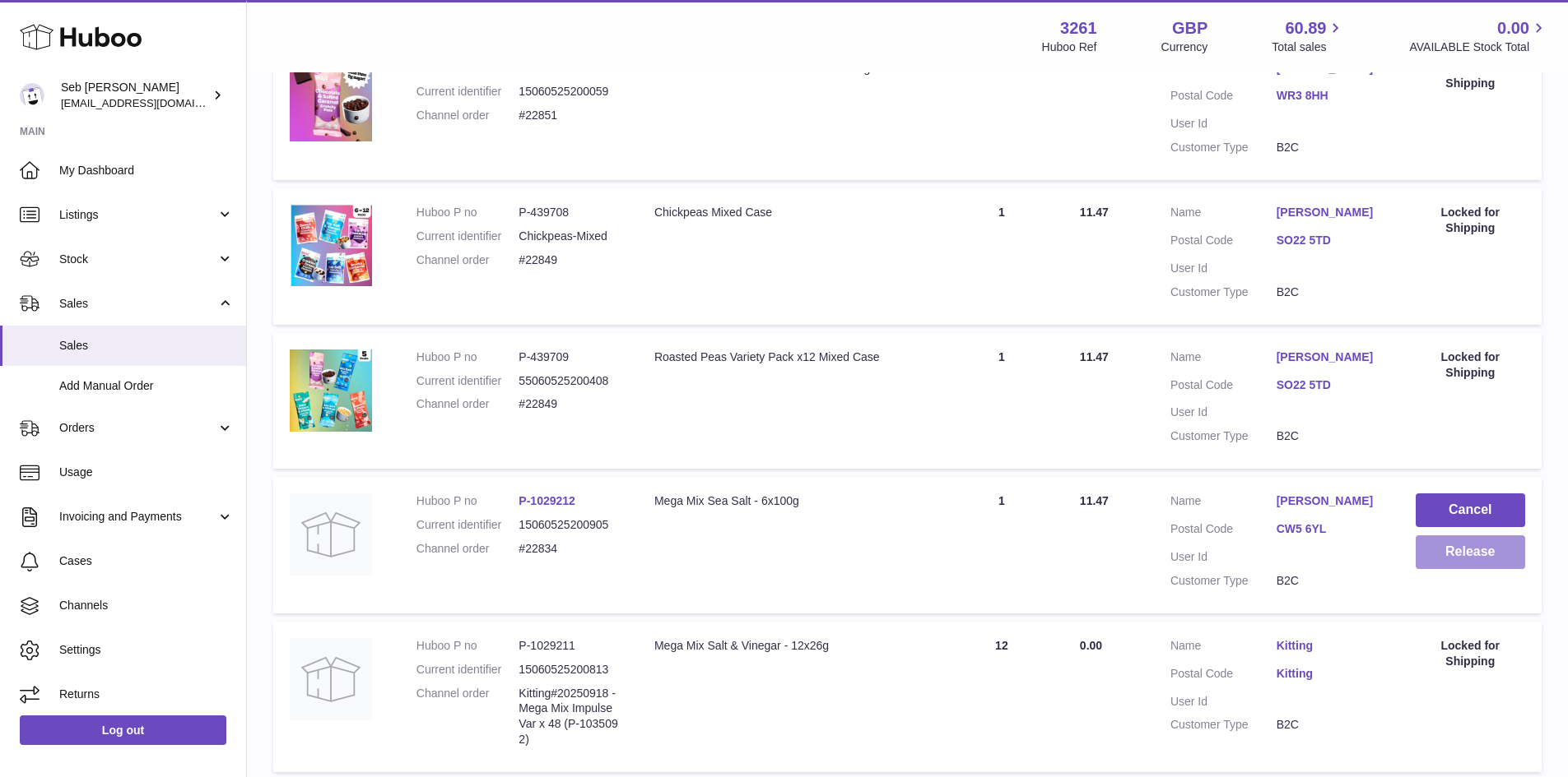
click at [1461, 567] on button "Release" at bounding box center [1470, 552] width 110 height 34
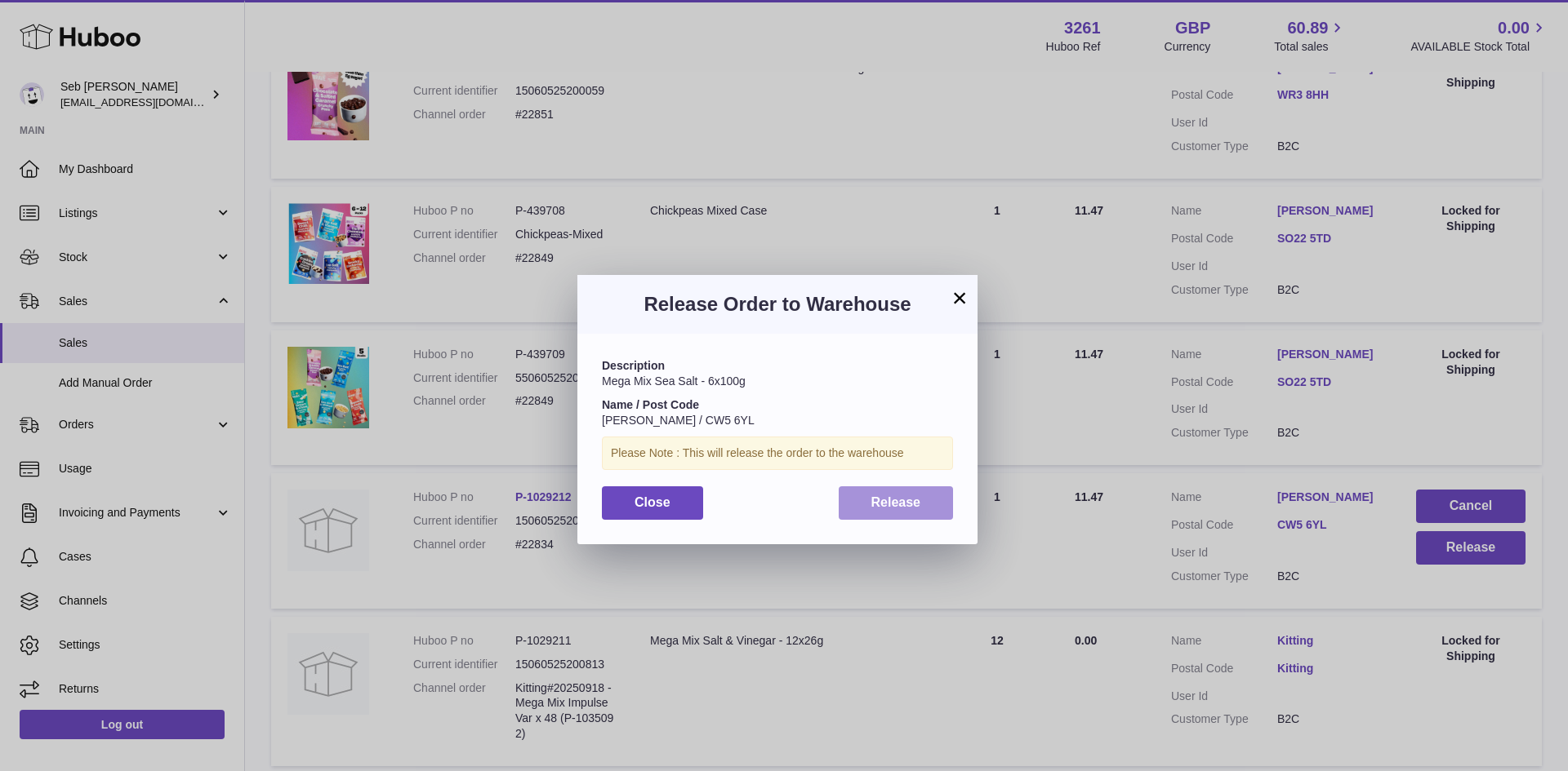
click at [898, 502] on span "Release" at bounding box center [897, 502] width 50 height 13
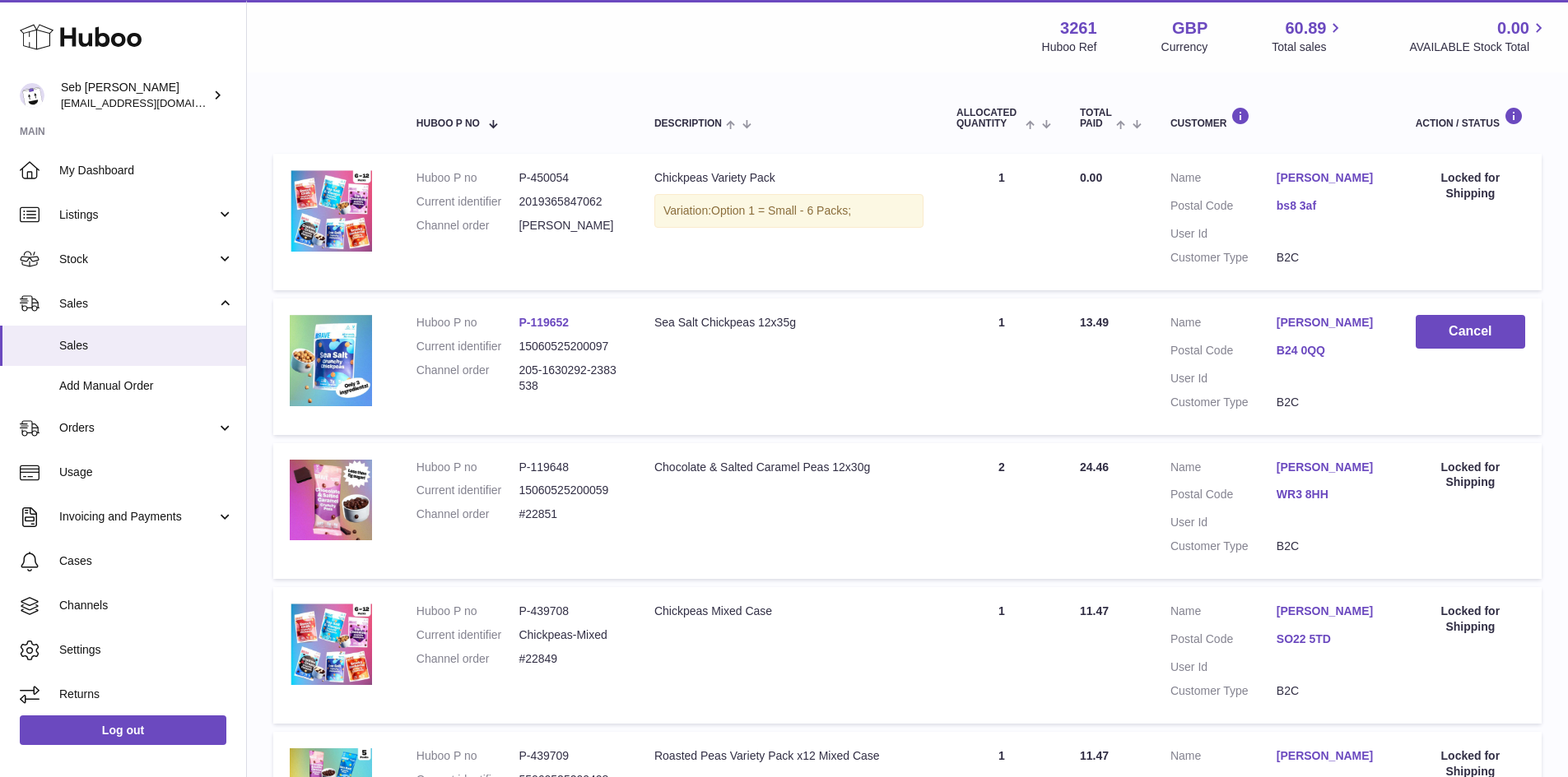
scroll to position [246, 0]
